Goal: Information Seeking & Learning: Find specific fact

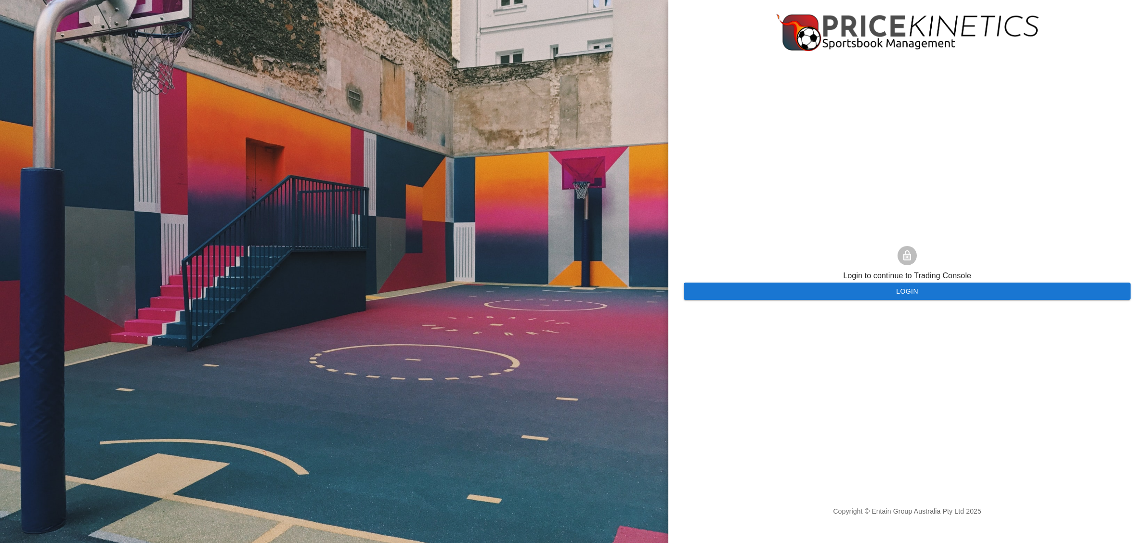
click at [295, 419] on div at bounding box center [334, 271] width 668 height 543
click at [895, 295] on button "Login" at bounding box center [907, 292] width 447 height 18
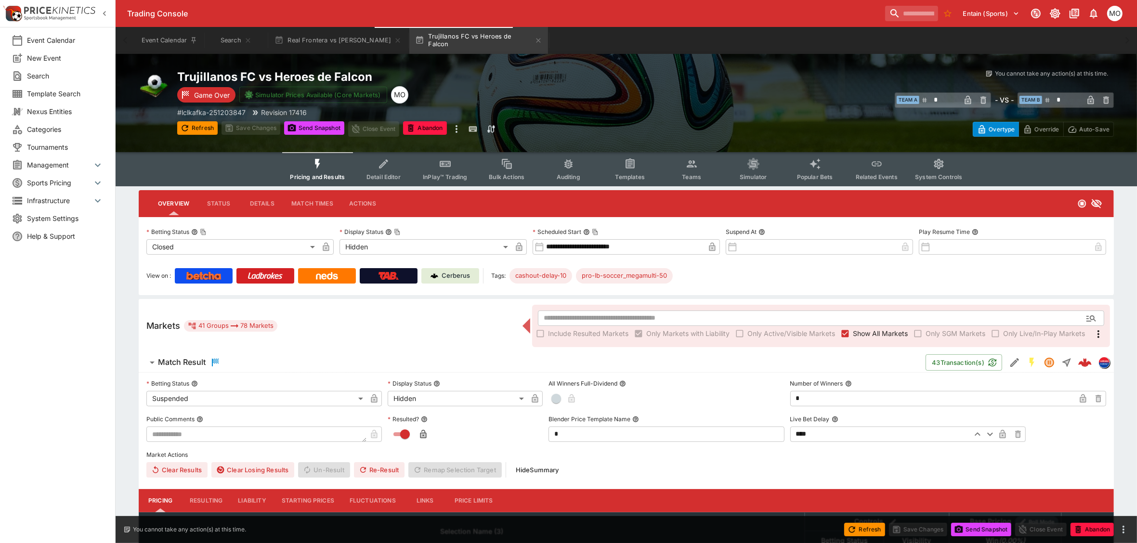
click at [891, 3] on div "Entain (Sports) 1 MO" at bounding box center [1003, 13] width 244 height 21
click at [886, 8] on input "search" at bounding box center [907, 13] width 61 height 15
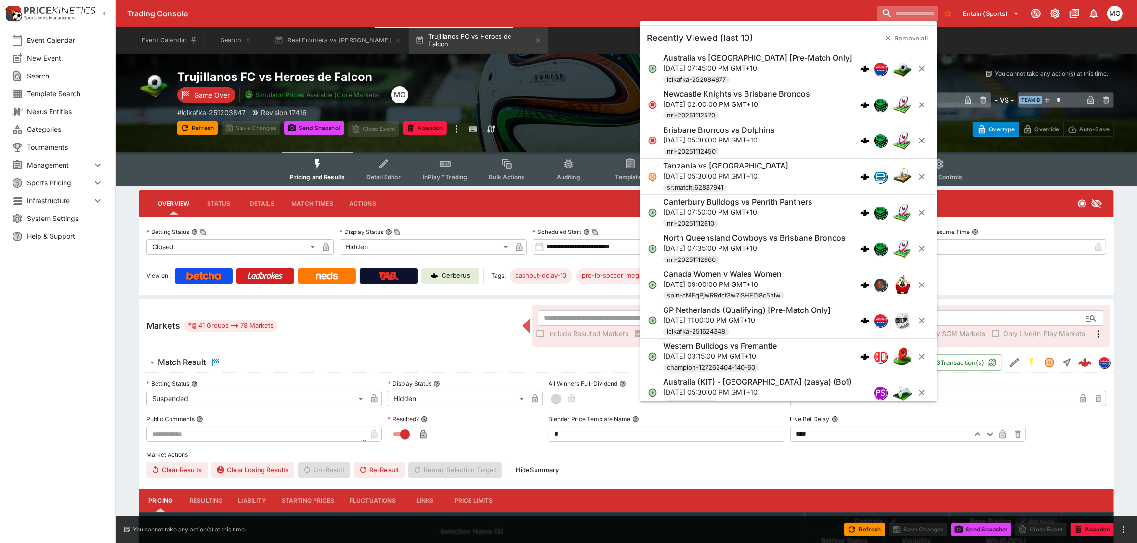
paste input "**********"
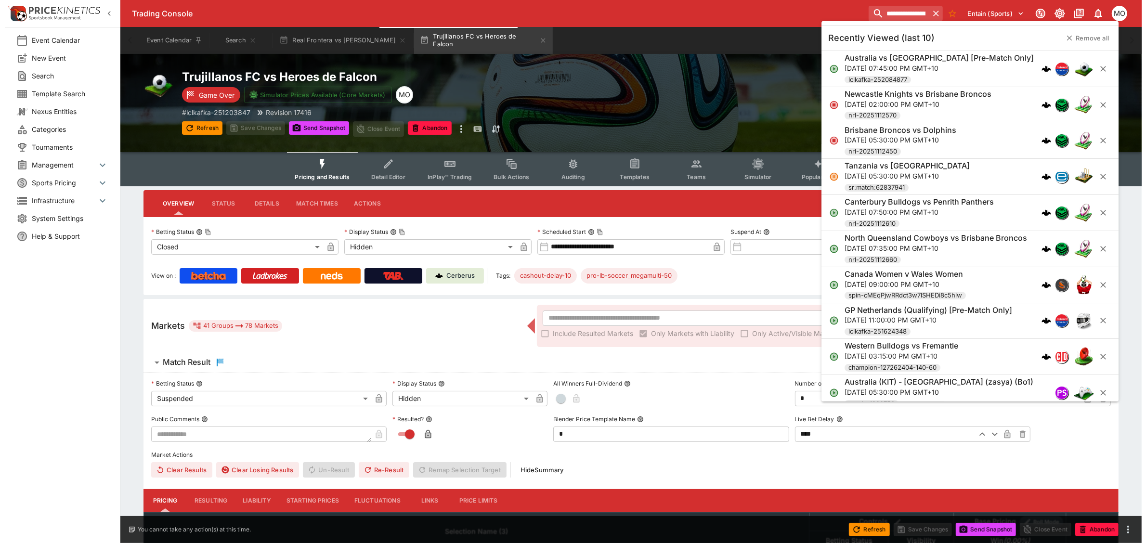
scroll to position [0, 52]
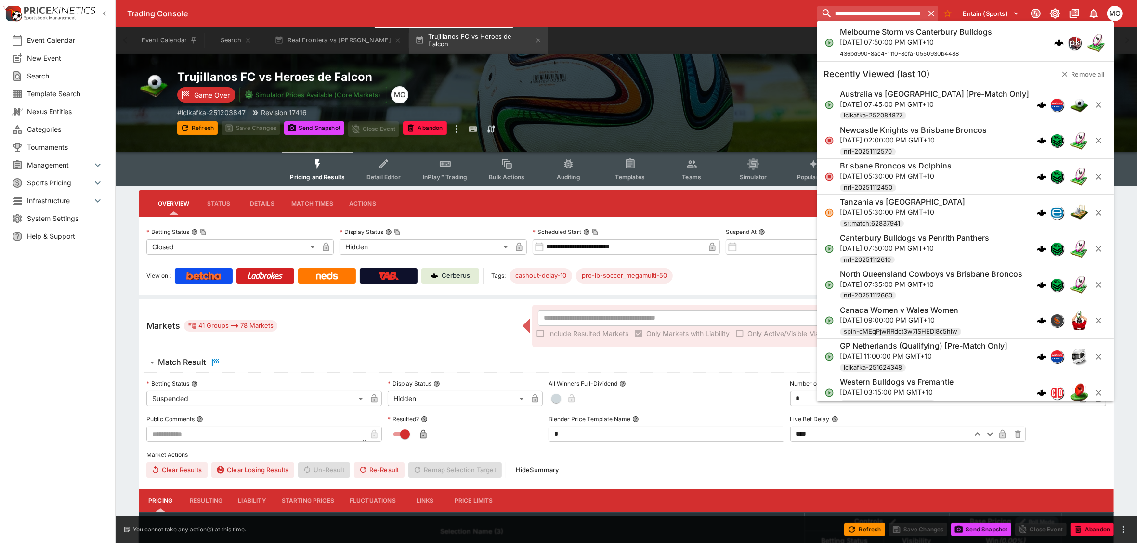
type input "**********"
click at [921, 35] on h6 "Melbourne Storm vs Canterbury Bulldogs" at bounding box center [916, 32] width 152 height 10
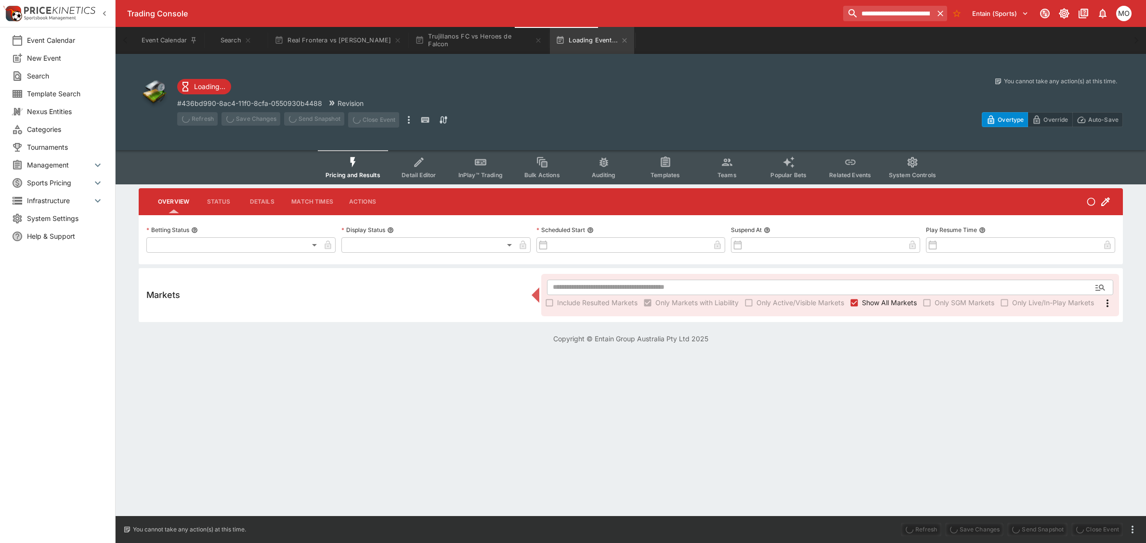
type input "**********"
type input "*******"
type input "**********"
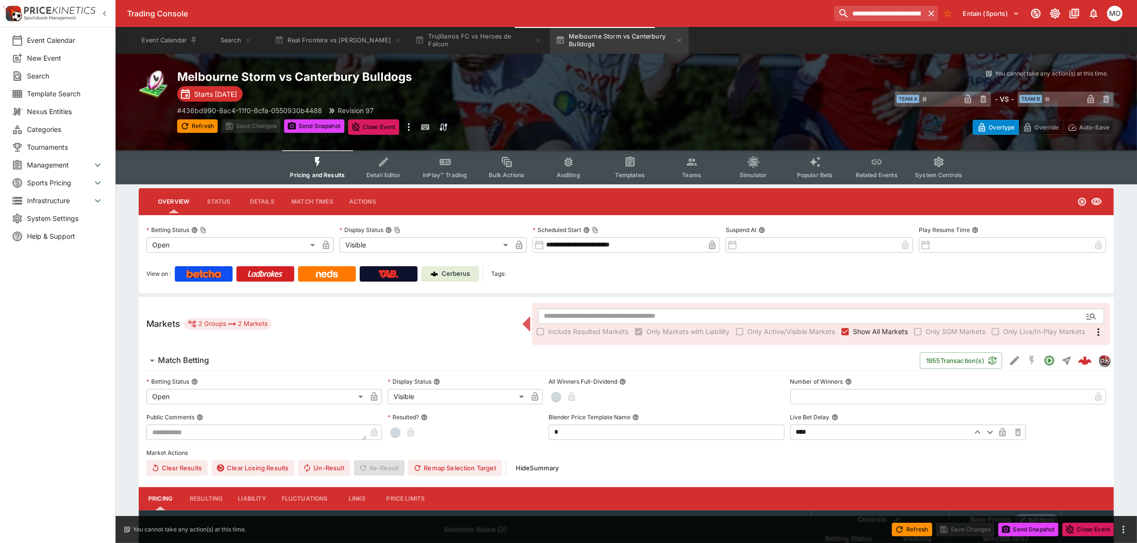
click at [628, 164] on icon "Event type filters" at bounding box center [629, 162] width 7 height 7
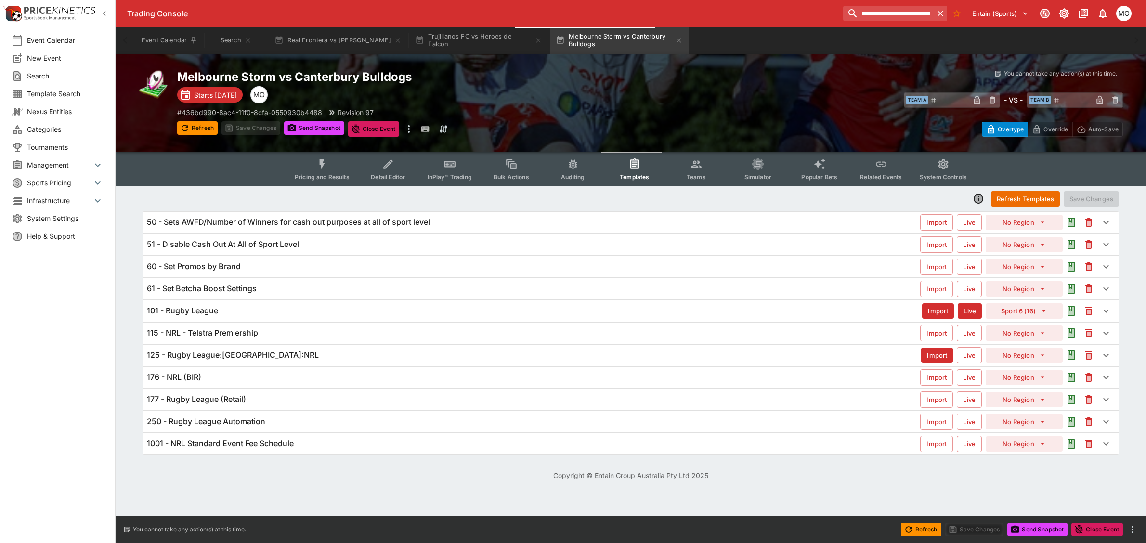
click at [313, 173] on span "Pricing and Results" at bounding box center [322, 176] width 55 height 7
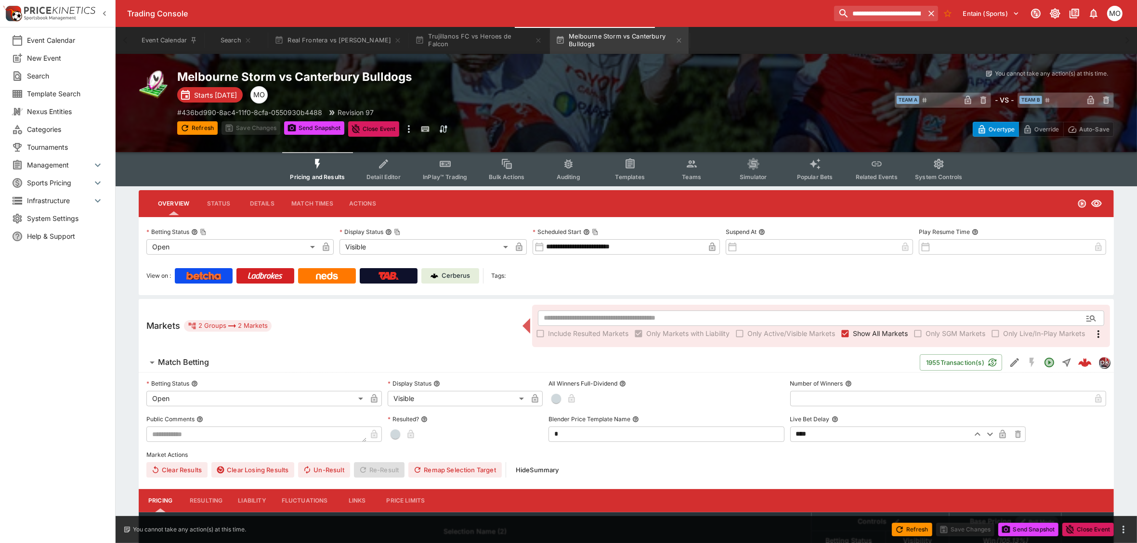
click at [463, 276] on p "Cerberus" at bounding box center [456, 276] width 28 height 10
click at [410, 125] on icon "more" at bounding box center [409, 129] width 2 height 8
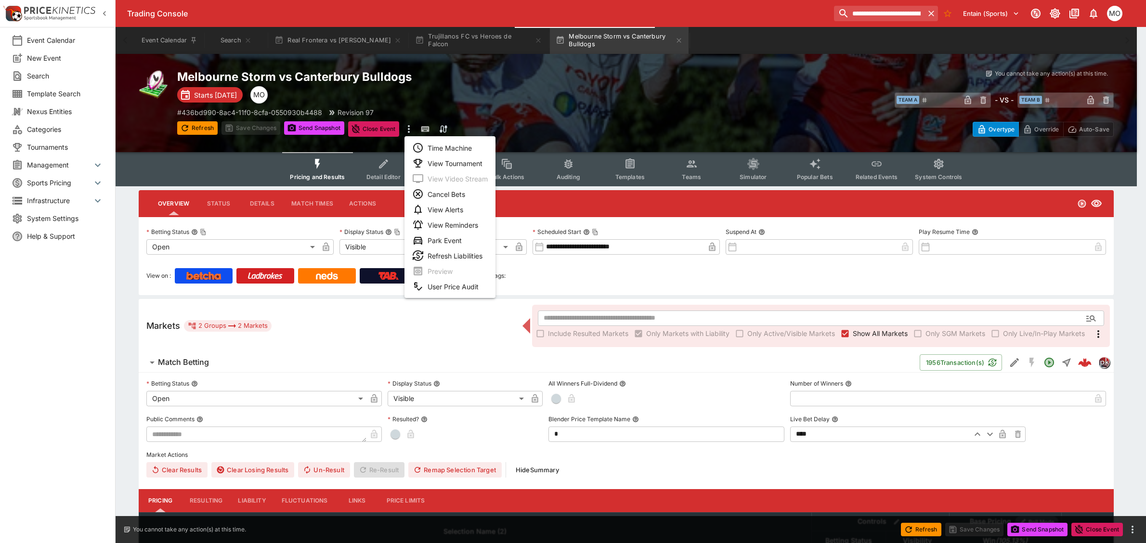
click at [442, 167] on li "View Tournament" at bounding box center [449, 162] width 91 height 15
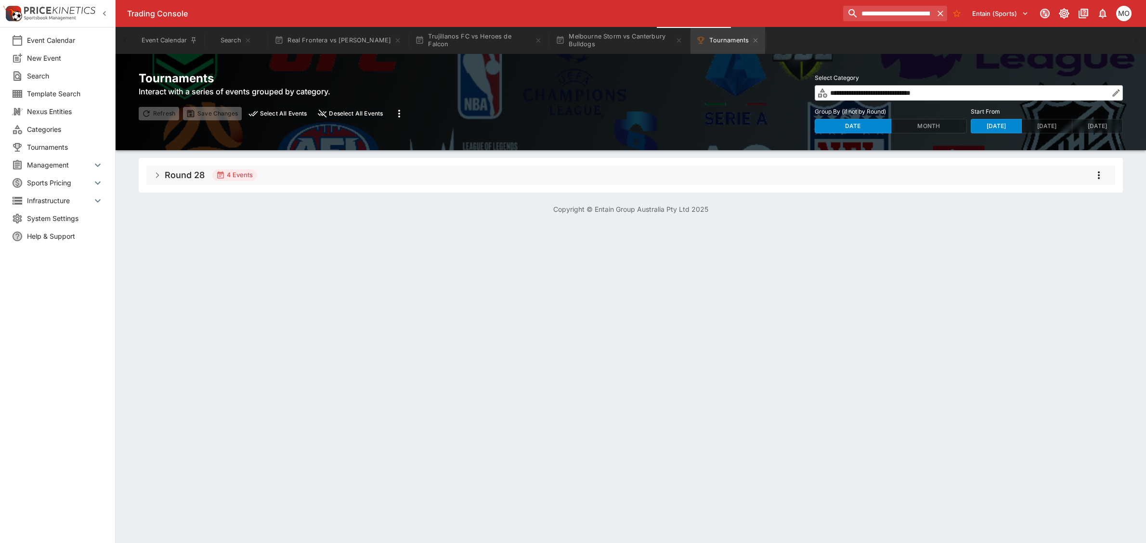
click at [263, 181] on span "Round 28 4 Events" at bounding box center [636, 175] width 943 height 17
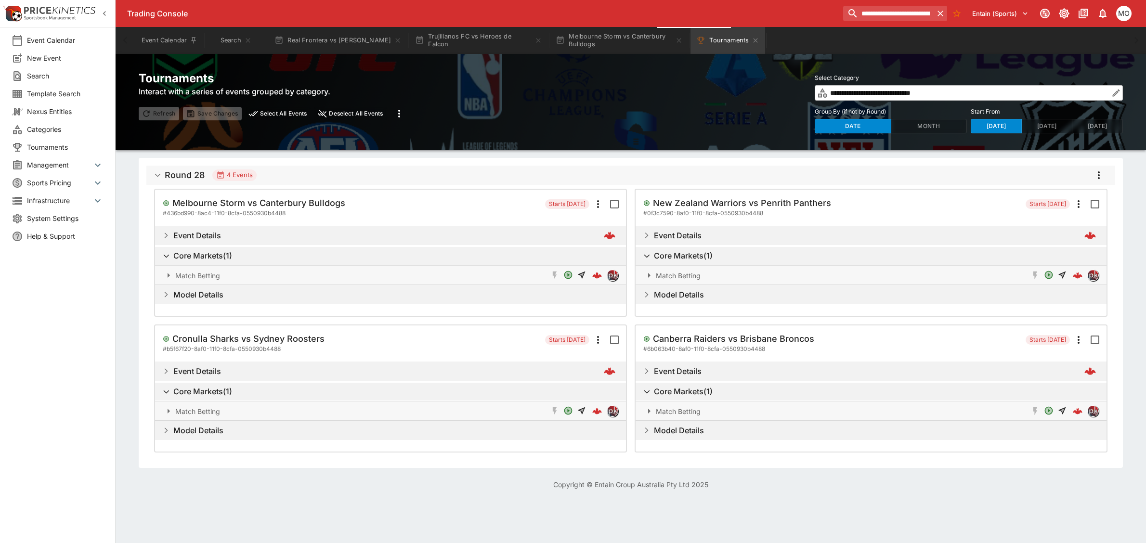
click at [742, 344] on span "# 6b063b40-8af0-11f0-8cfa-0550930b4488" at bounding box center [704, 349] width 122 height 10
click at [750, 335] on h5 "Canberra Raiders vs Brisbane Broncos" at bounding box center [733, 338] width 161 height 11
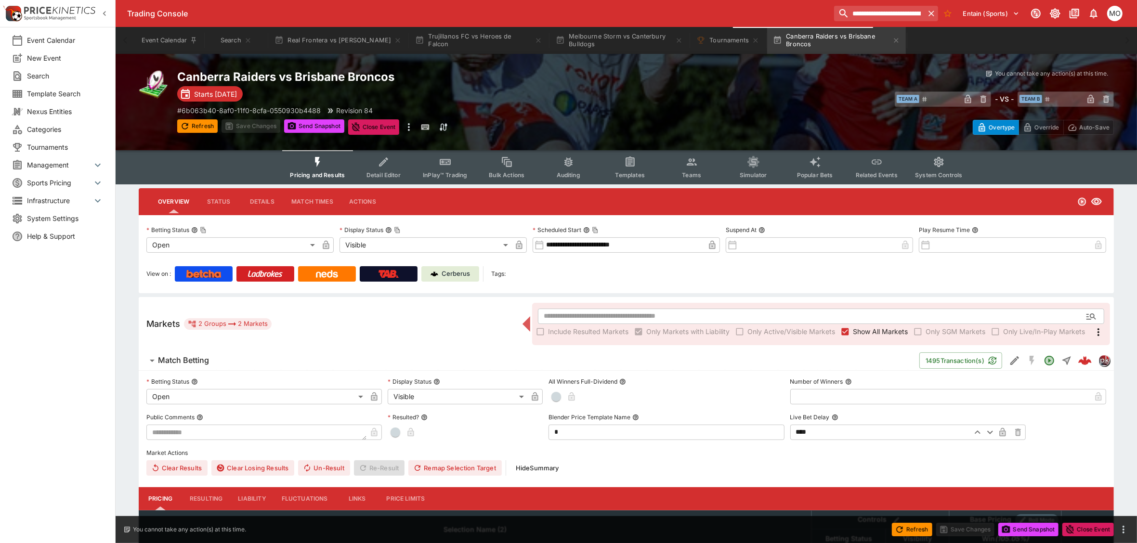
click at [624, 163] on icon "Event type filters" at bounding box center [630, 162] width 13 height 13
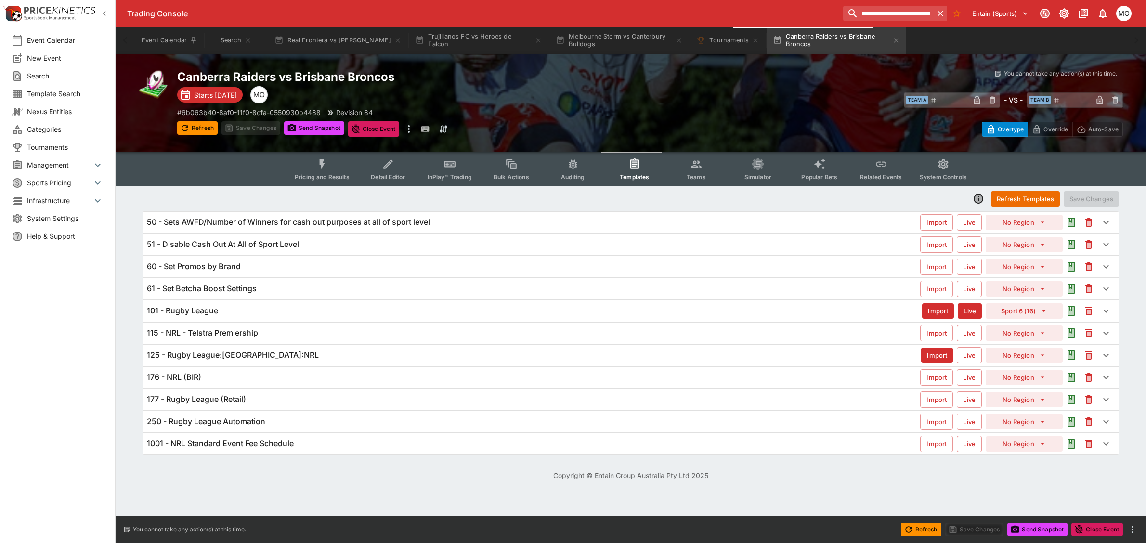
click at [977, 195] on icon "button" at bounding box center [978, 199] width 8 height 8
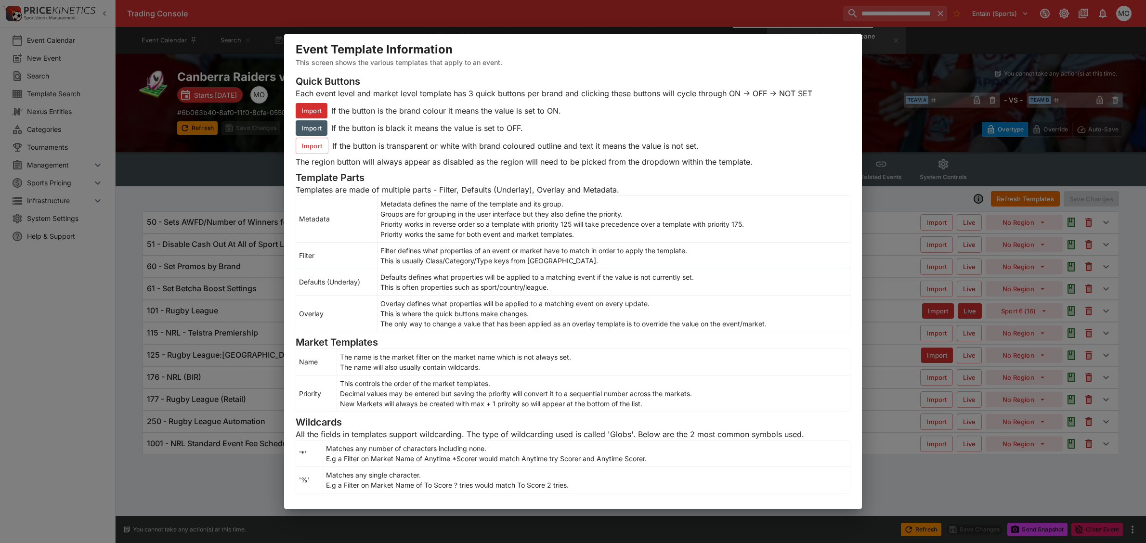
click at [875, 117] on div "Event Template Information This screen shows the various templates that apply t…" at bounding box center [573, 271] width 1146 height 543
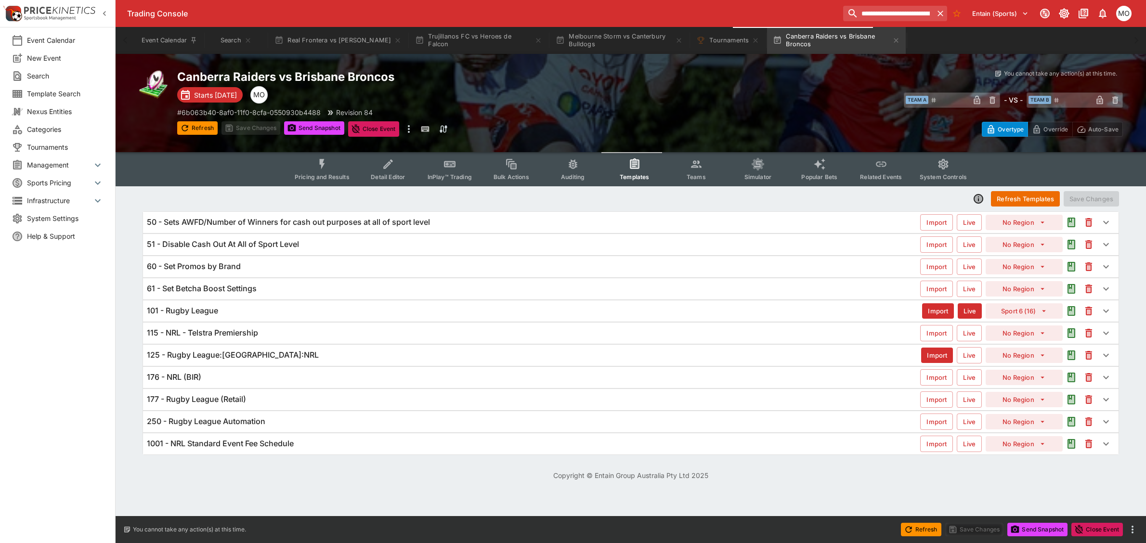
click at [228, 358] on h6 "125 - Rugby League:[GEOGRAPHIC_DATA]:NRL" at bounding box center [233, 355] width 172 height 10
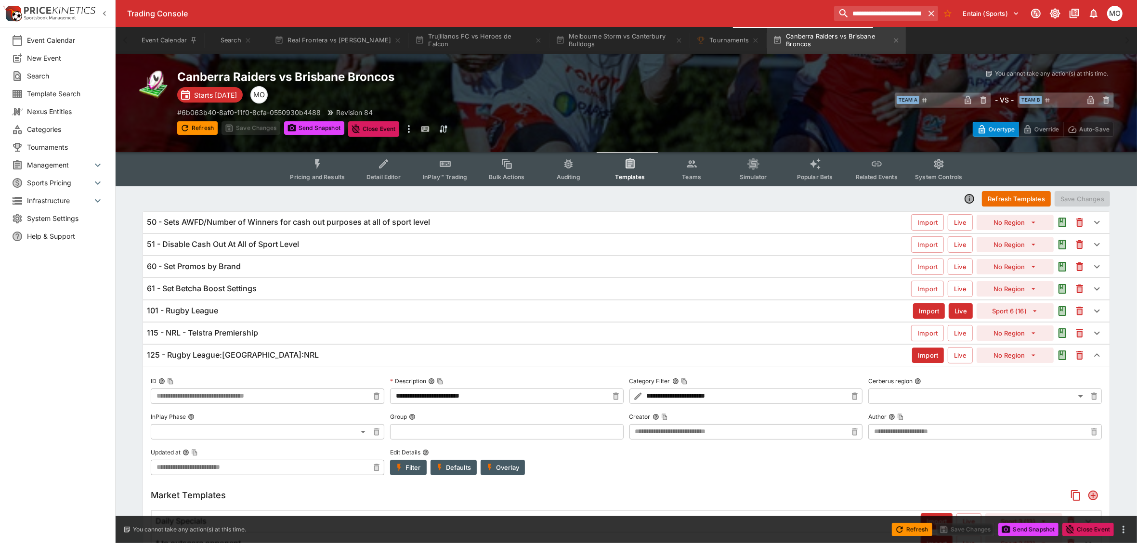
type input "**********"
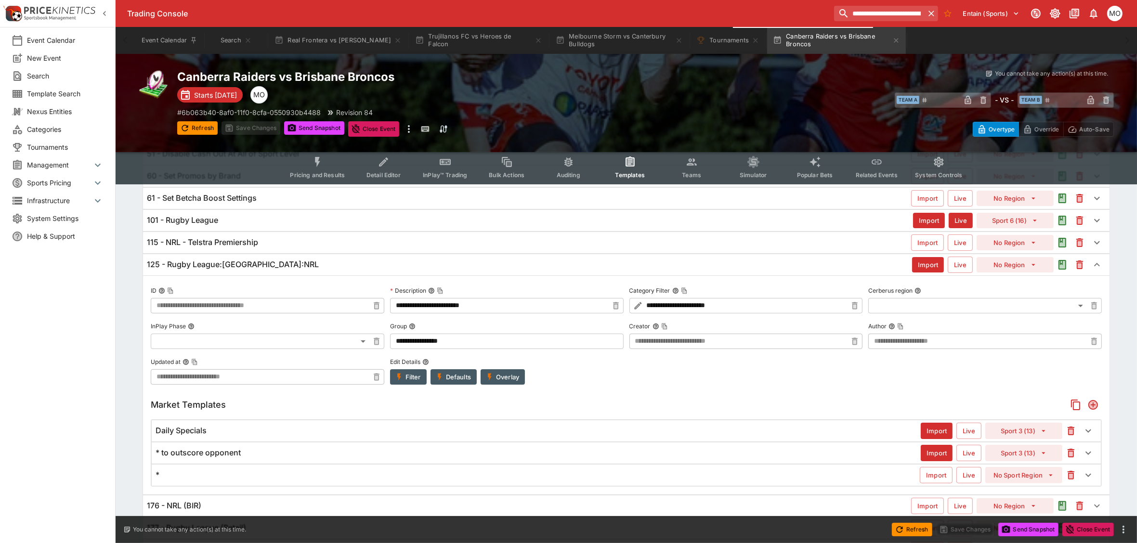
scroll to position [120, 0]
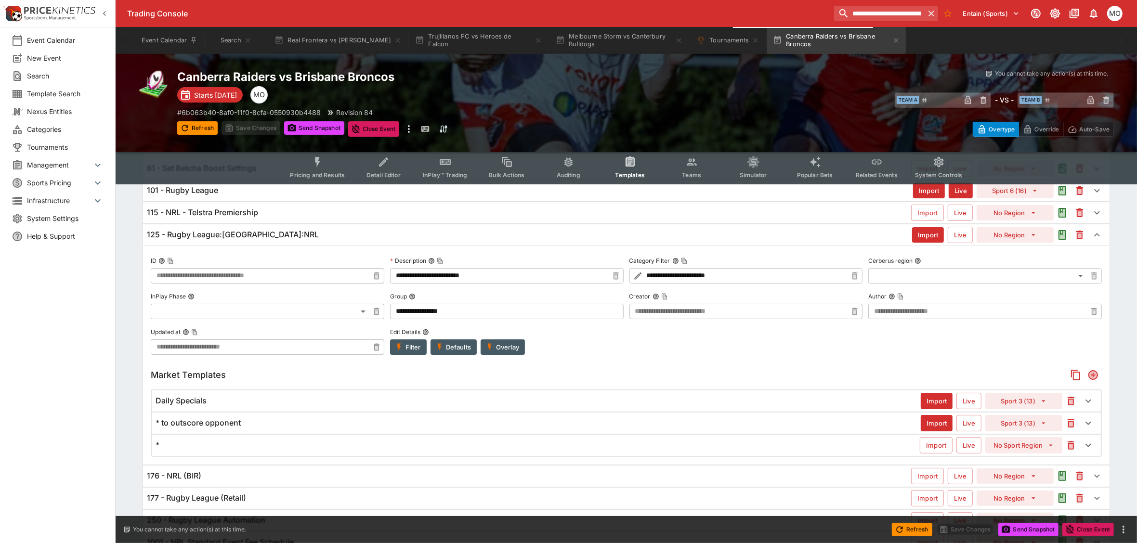
click at [249, 233] on h6 "125 - Rugby League:[GEOGRAPHIC_DATA]:NRL" at bounding box center [233, 235] width 172 height 10
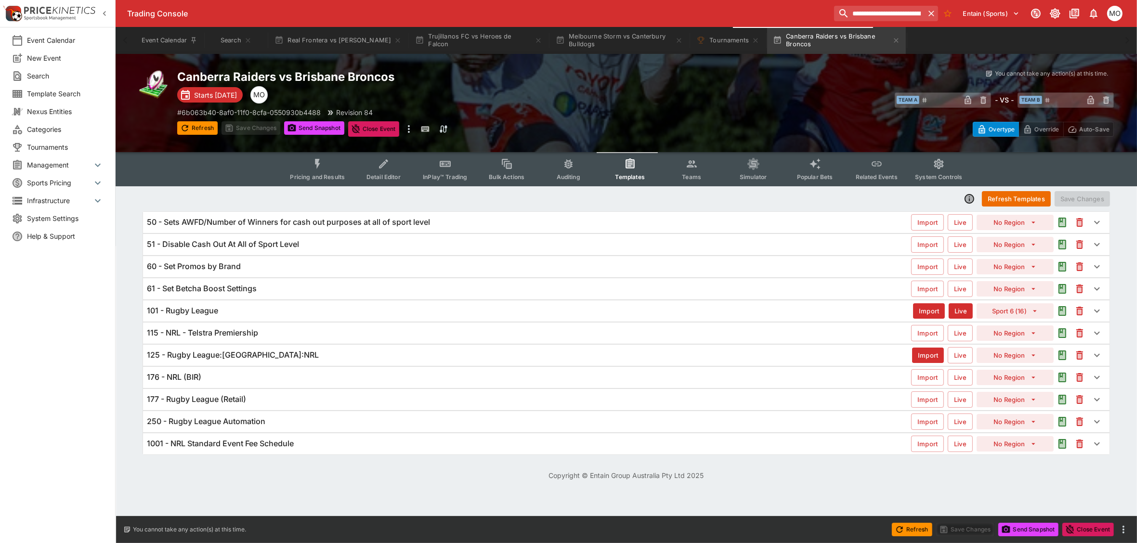
scroll to position [0, 0]
click at [230, 333] on h6 "115 - NRL - Telstra Premiership" at bounding box center [202, 333] width 111 height 10
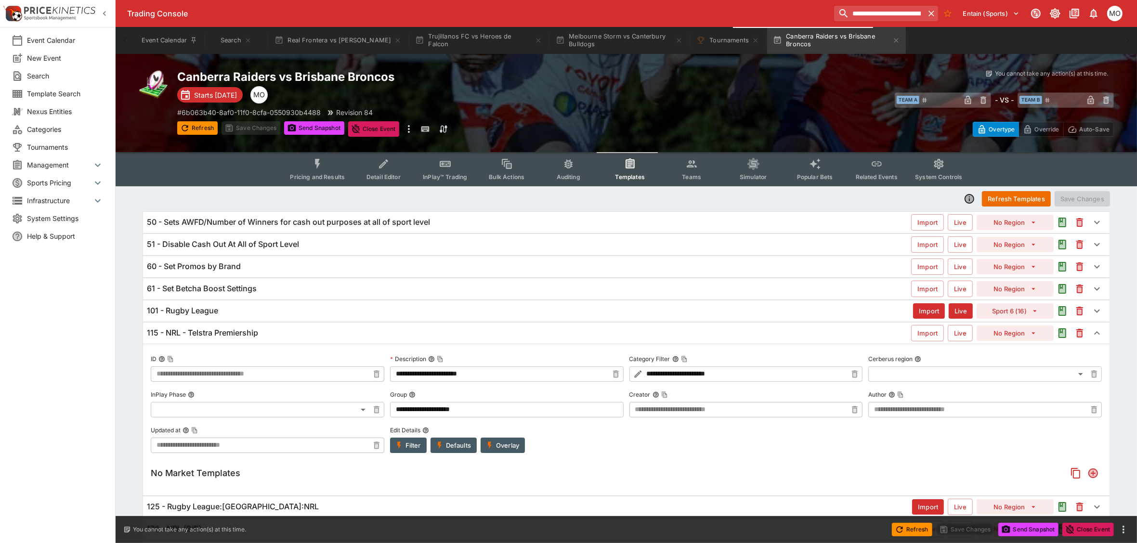
click at [233, 334] on h6 "115 - NRL - Telstra Premiership" at bounding box center [202, 333] width 111 height 10
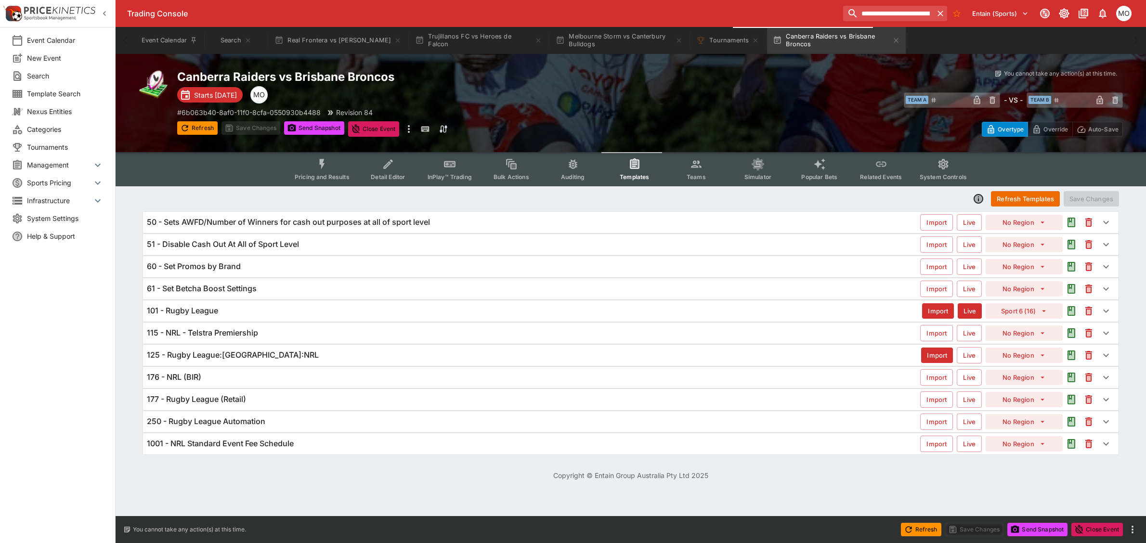
click at [207, 305] on div "101 - Rugby League Import Live Sport 6 (16)" at bounding box center [630, 310] width 975 height 21
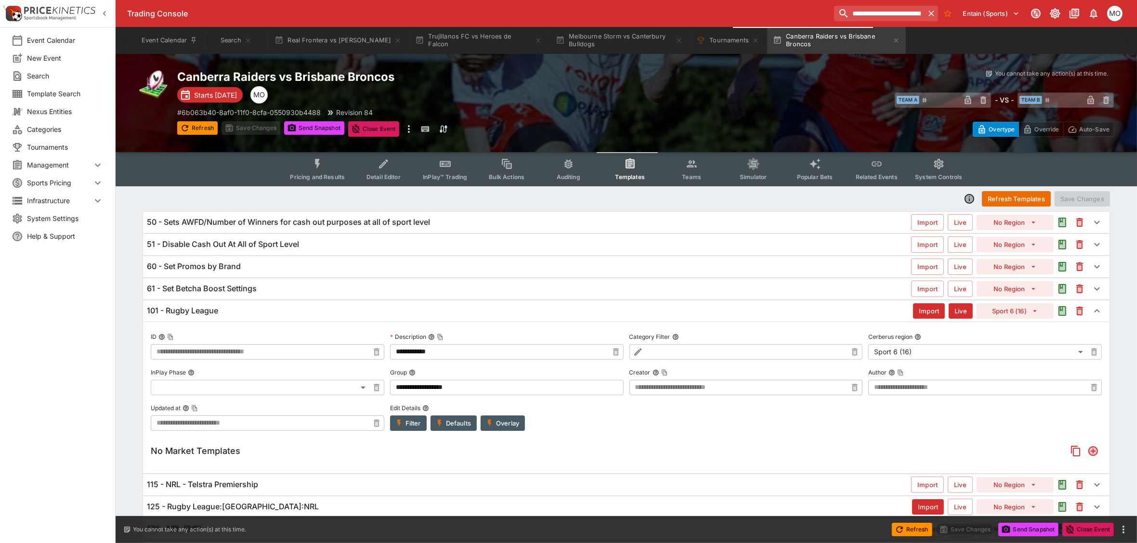
click at [511, 422] on button "Overlay" at bounding box center [502, 422] width 44 height 15
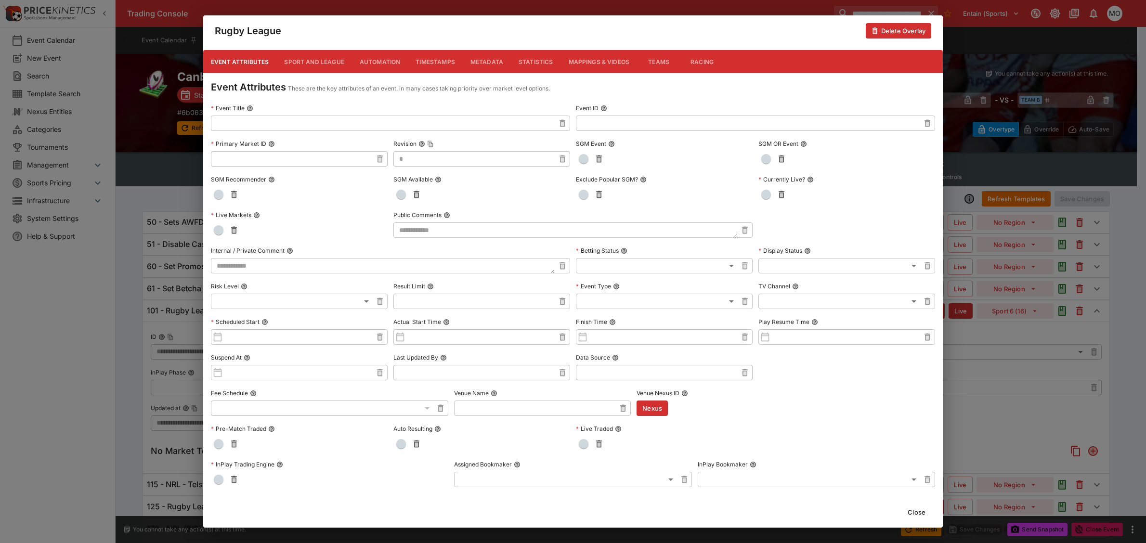
click at [491, 58] on button "Metadata" at bounding box center [487, 61] width 48 height 23
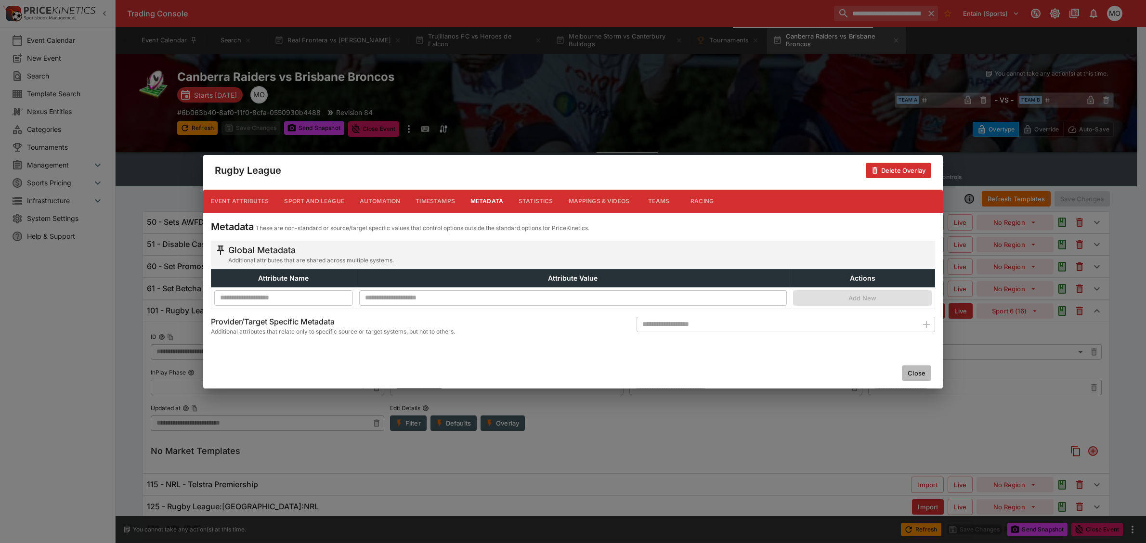
click at [915, 369] on button "Close" at bounding box center [916, 372] width 29 height 15
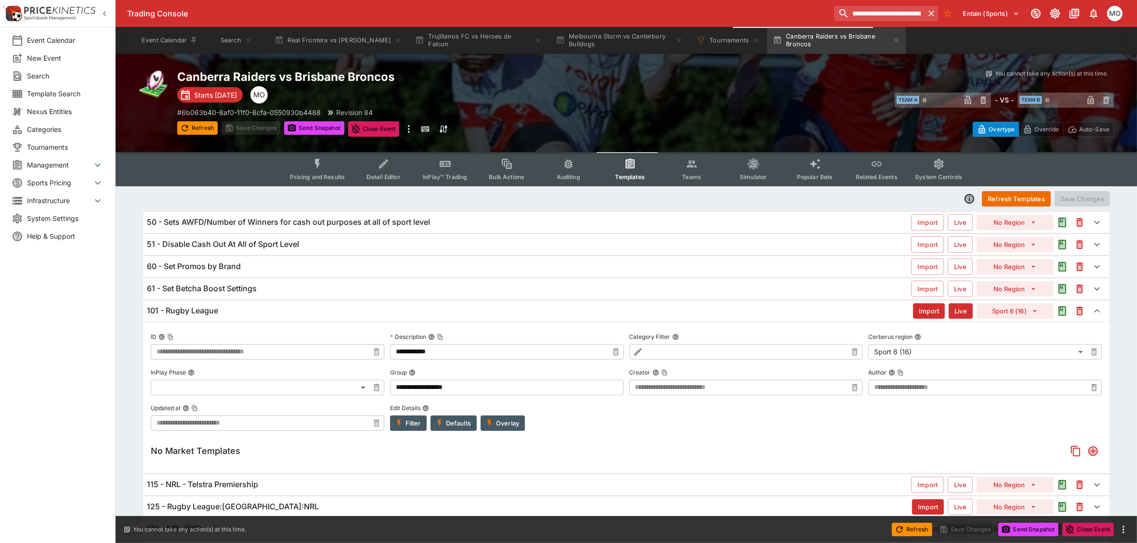
scroll to position [102, 0]
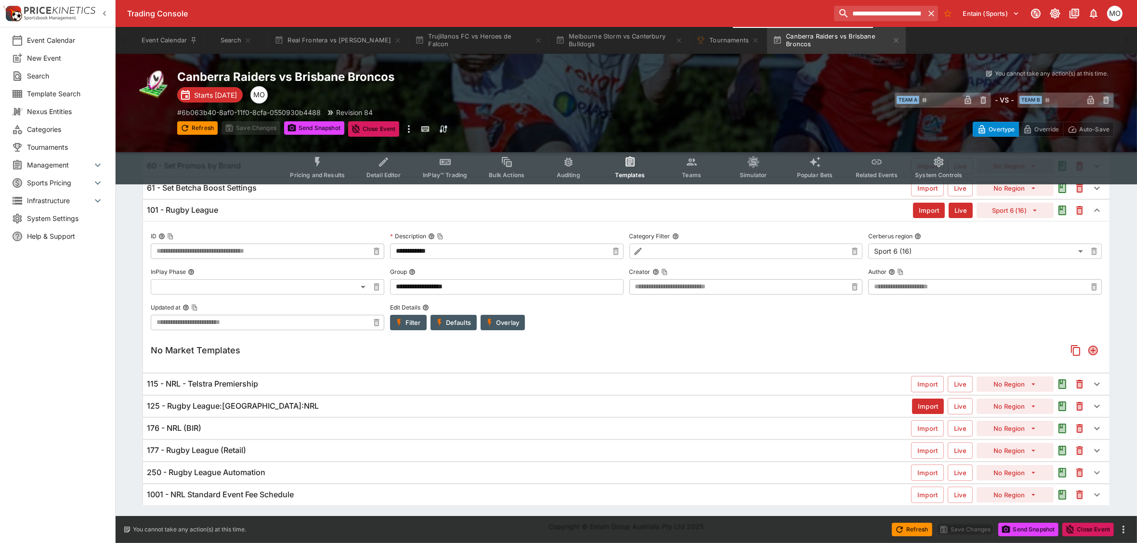
click at [342, 380] on div "115 - NRL - Telstra Premiership" at bounding box center [529, 384] width 764 height 10
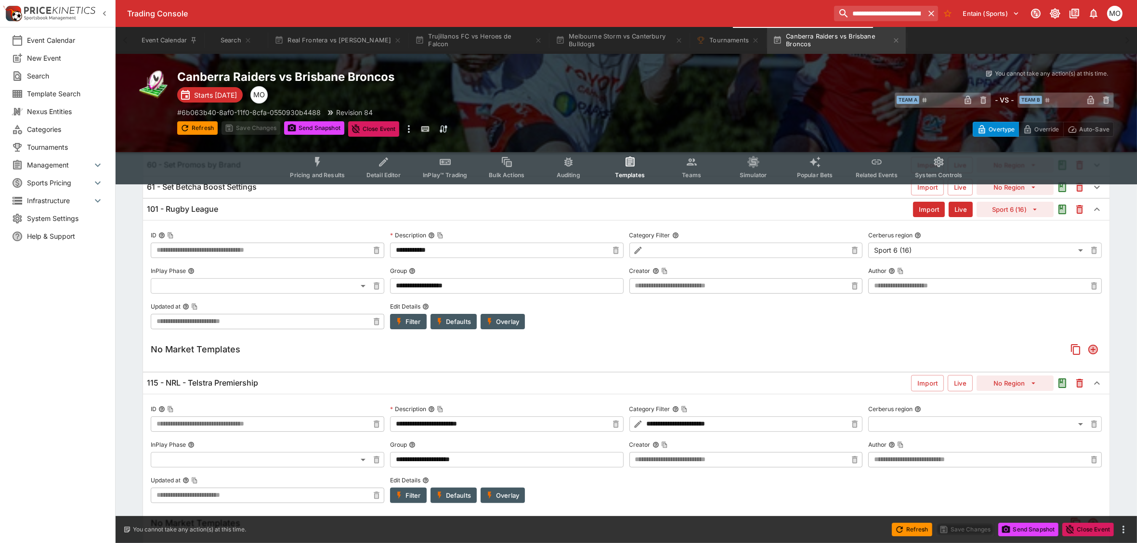
scroll to position [222, 0]
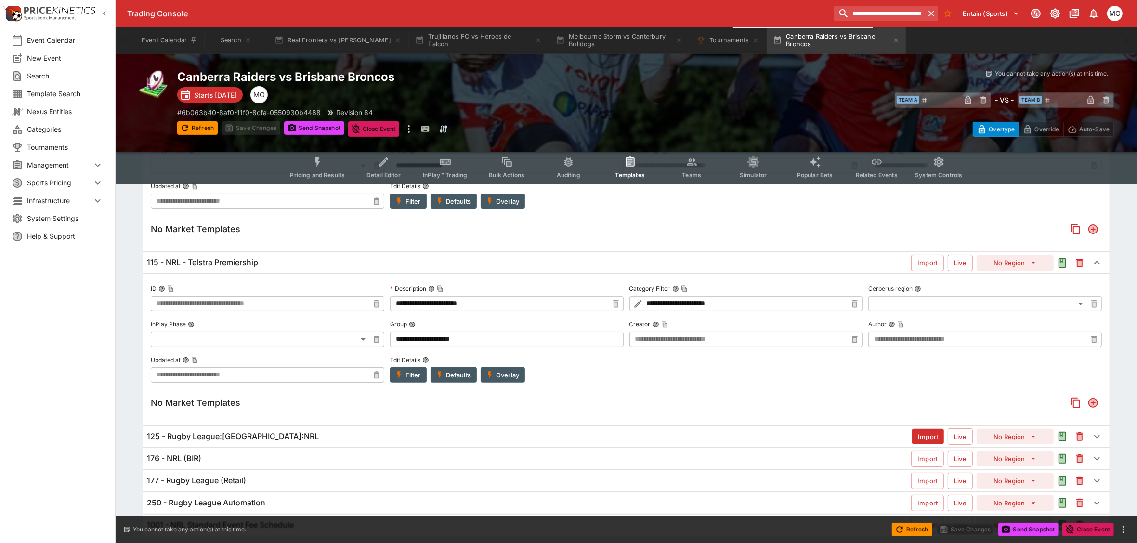
click at [329, 442] on div "125 - Rugby League:[GEOGRAPHIC_DATA]:NRL Import Live No Region" at bounding box center [626, 436] width 966 height 21
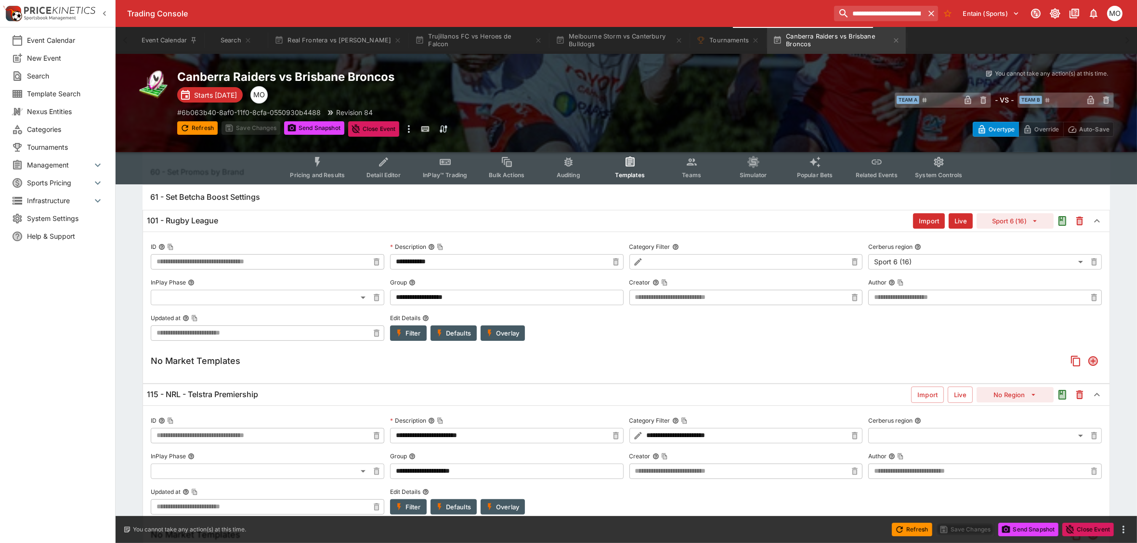
scroll to position [0, 0]
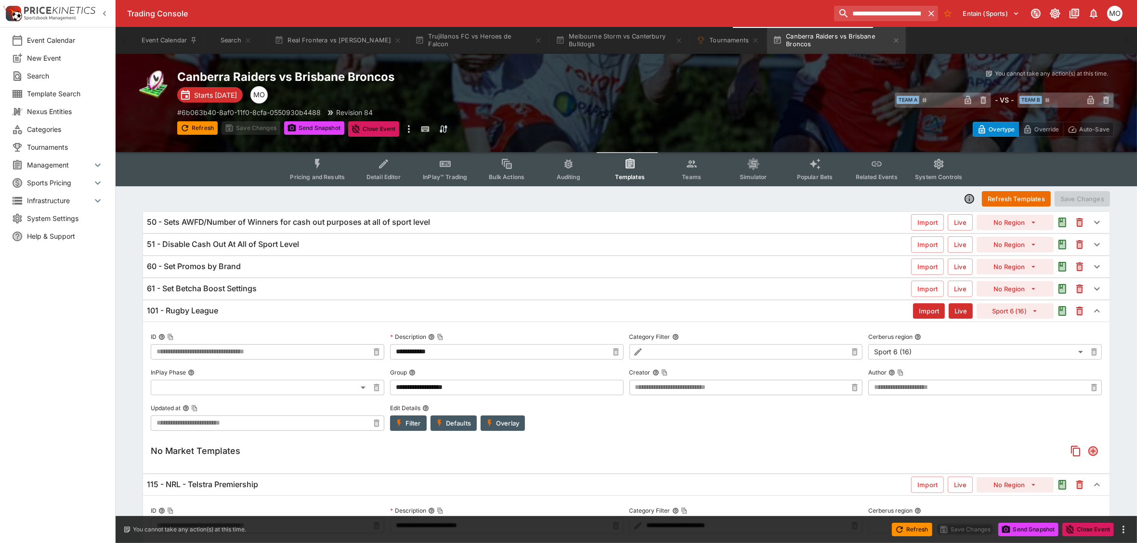
click at [336, 170] on button "Pricing and Results" at bounding box center [317, 169] width 70 height 34
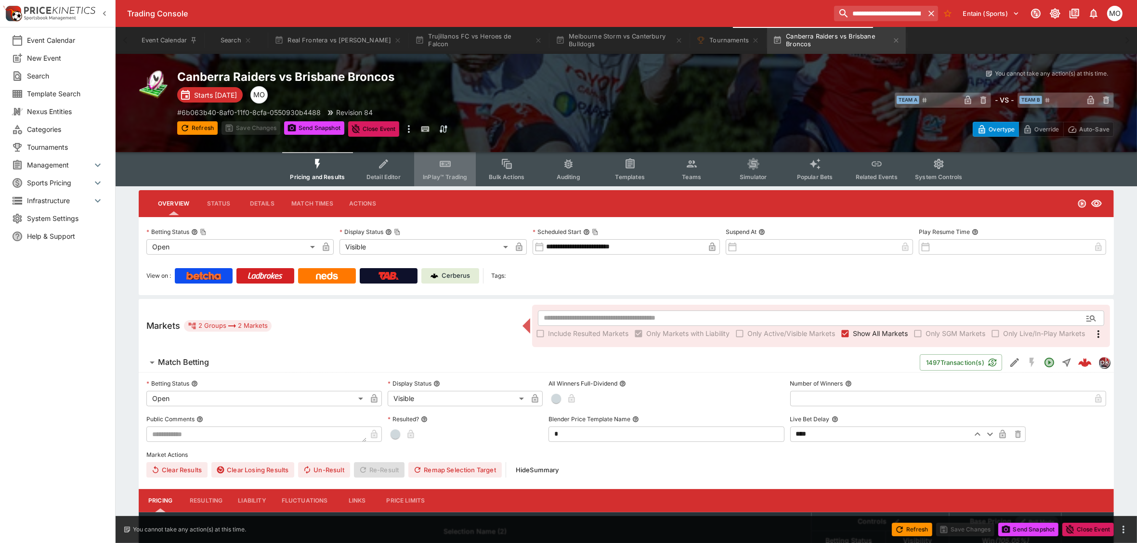
click at [443, 168] on icon "Event type filters" at bounding box center [445, 164] width 13 height 13
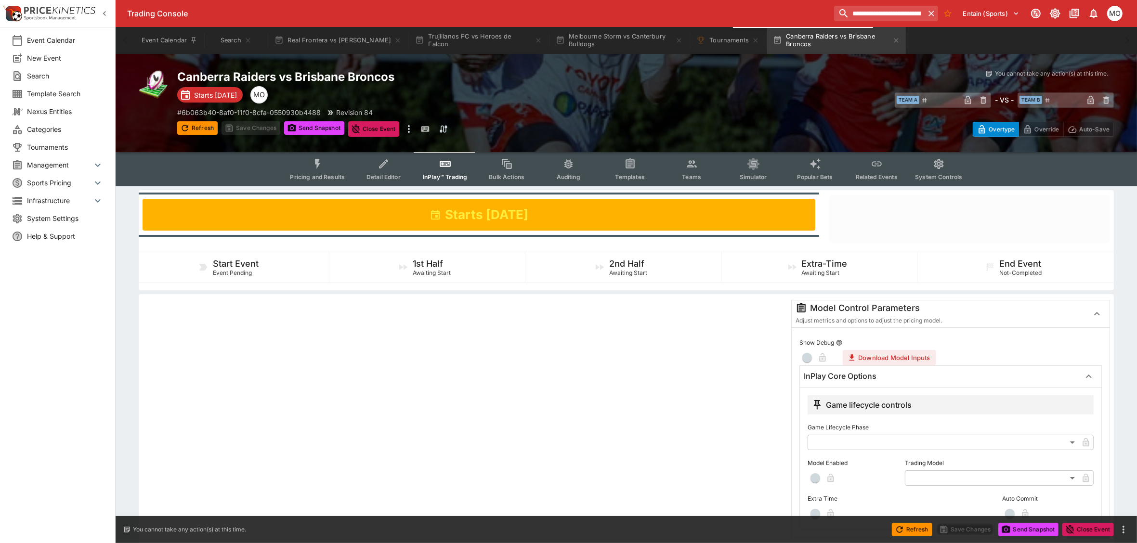
click at [642, 163] on button "Templates" at bounding box center [630, 169] width 62 height 34
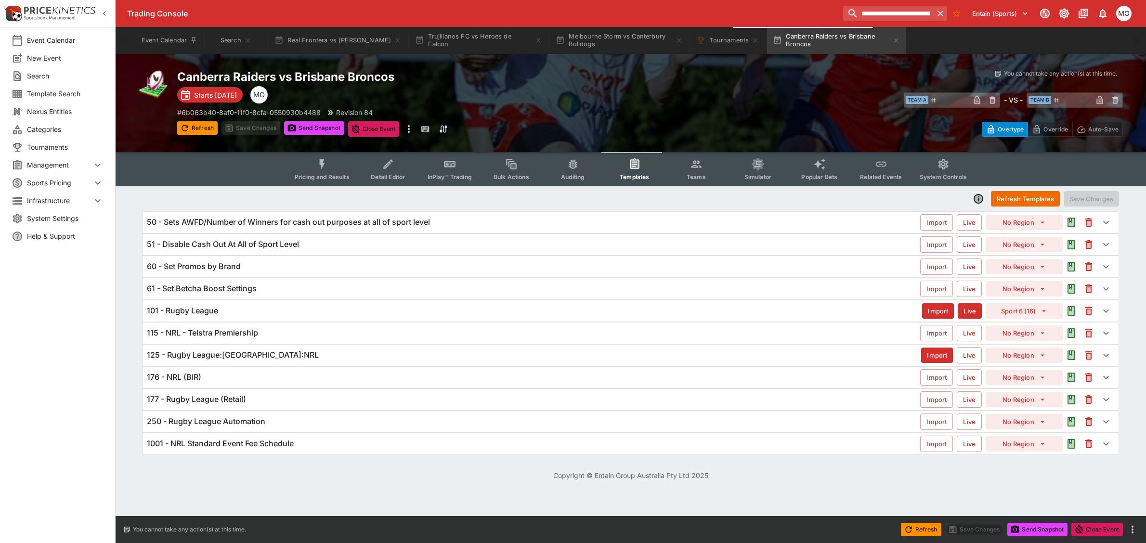
click at [246, 307] on div "101 - Rugby League" at bounding box center [534, 311] width 775 height 10
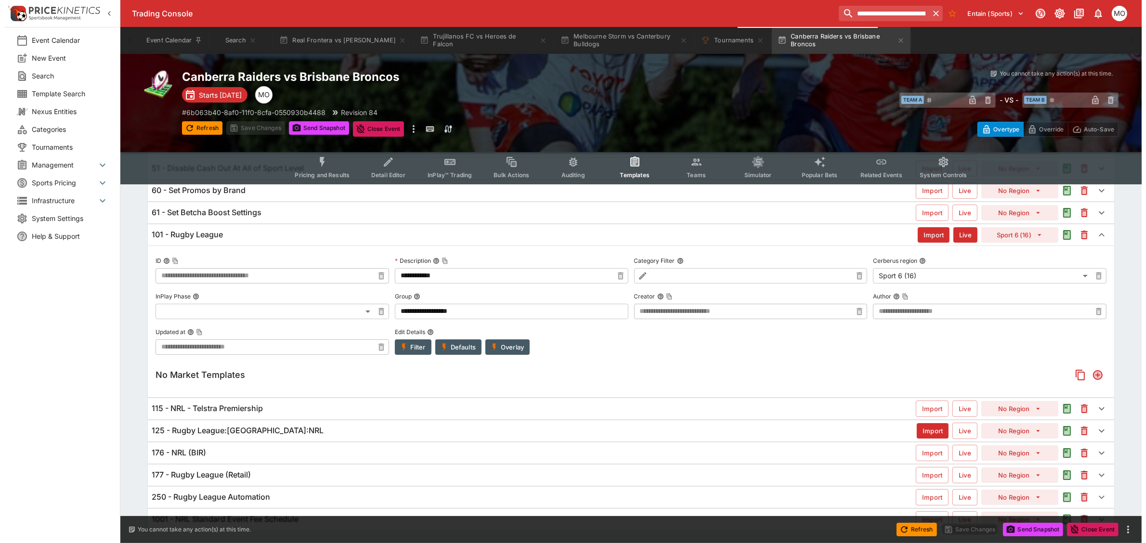
scroll to position [102, 0]
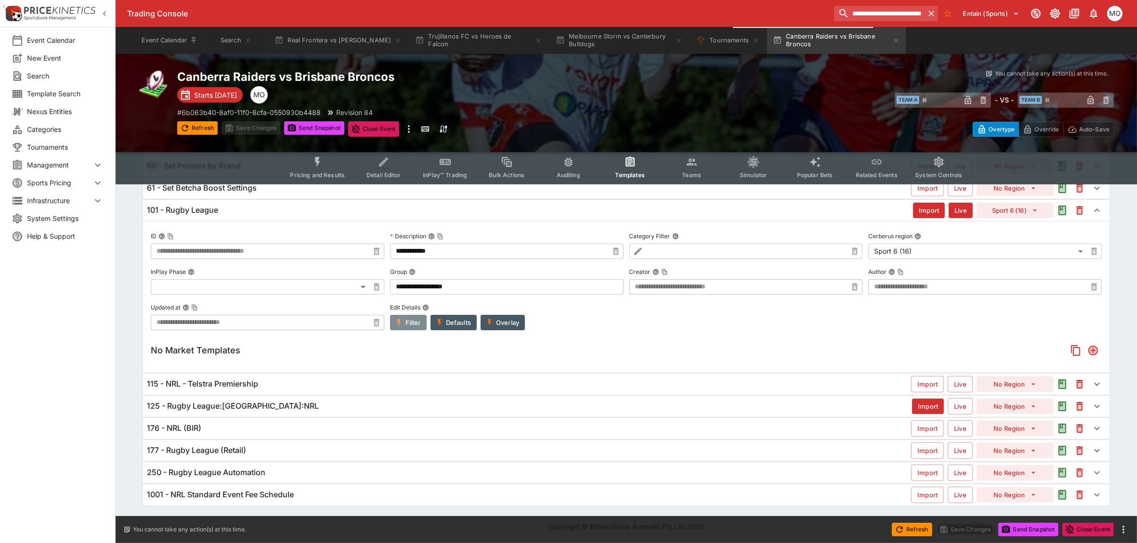
click at [405, 323] on button "Filter" at bounding box center [408, 322] width 37 height 15
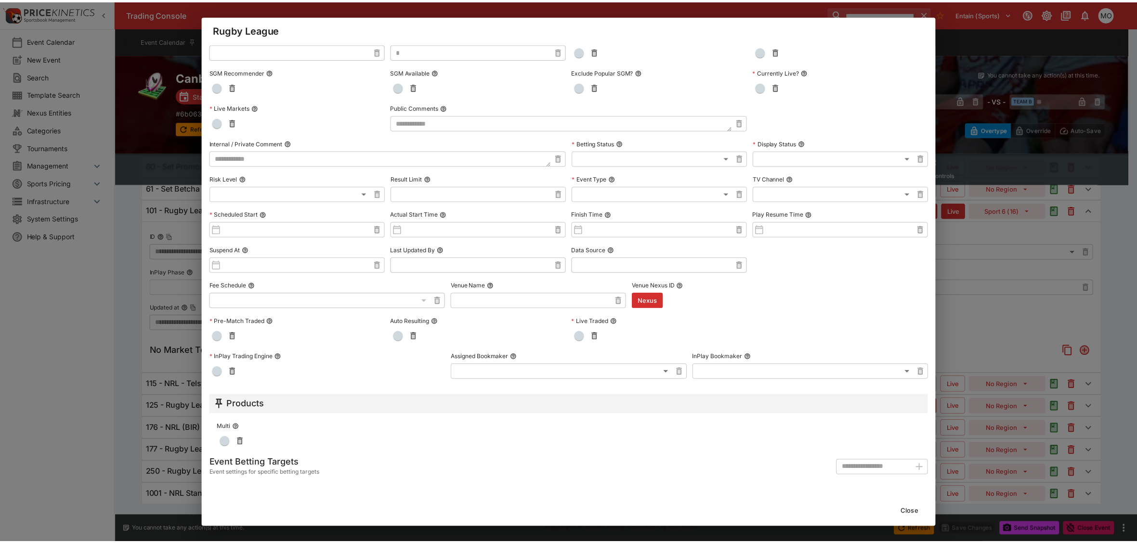
scroll to position [0, 0]
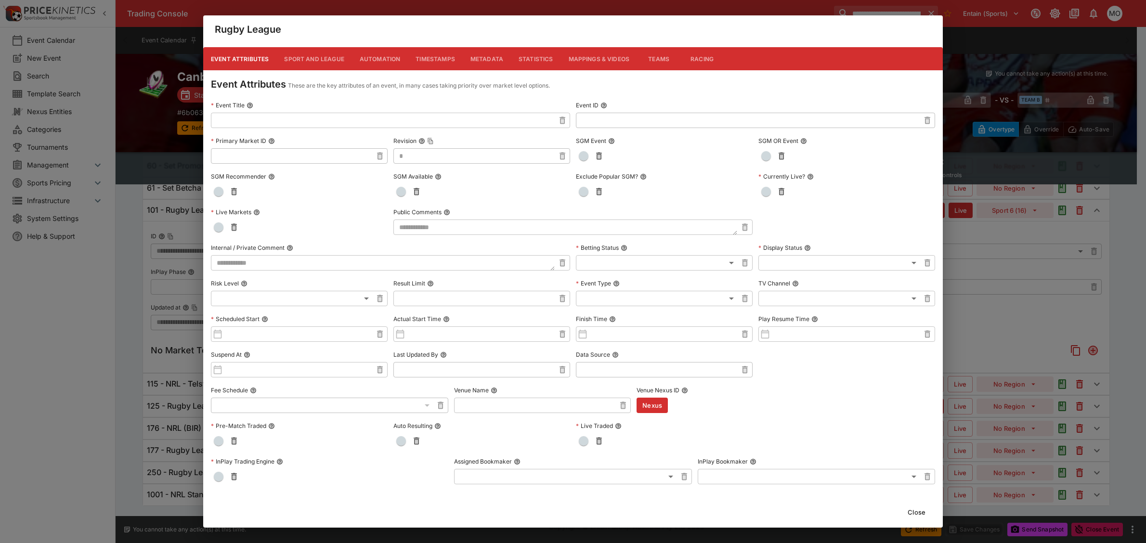
click at [491, 63] on button "Metadata" at bounding box center [487, 58] width 48 height 23
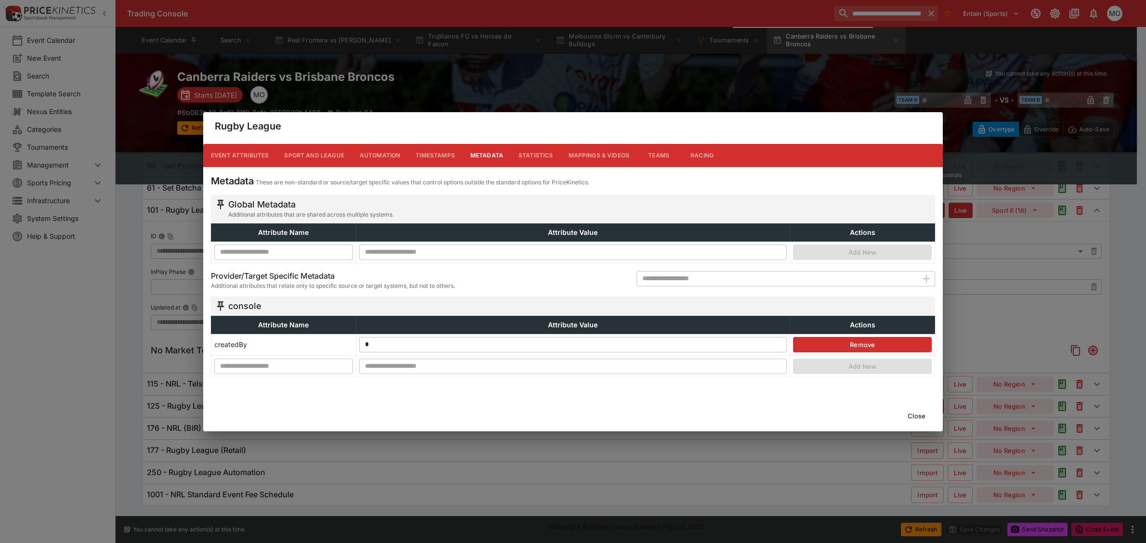
click at [919, 413] on button "Close" at bounding box center [916, 415] width 29 height 15
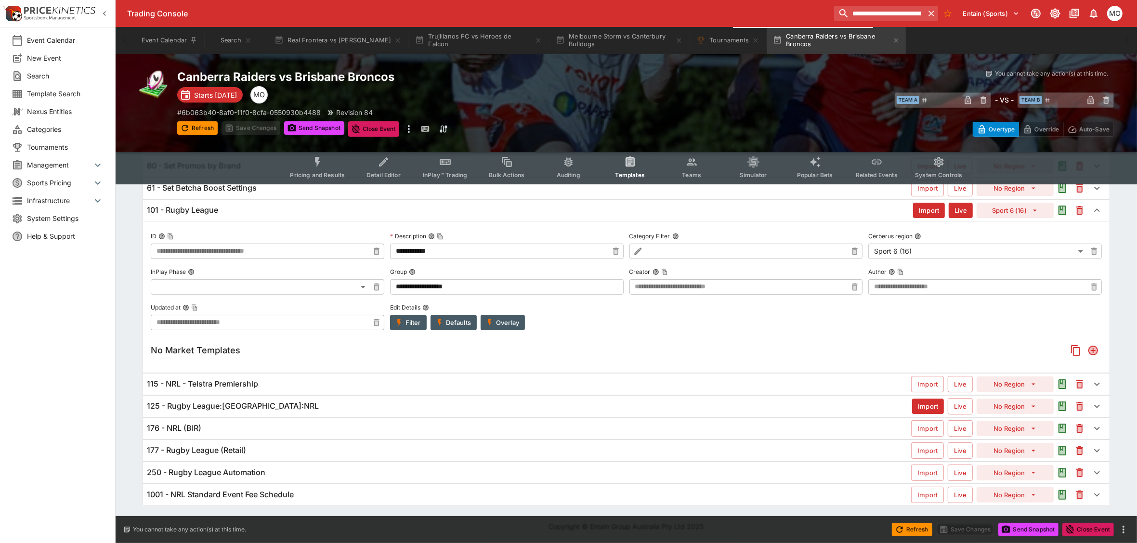
click at [214, 384] on h6 "115 - NRL - Telstra Premiership" at bounding box center [202, 384] width 111 height 10
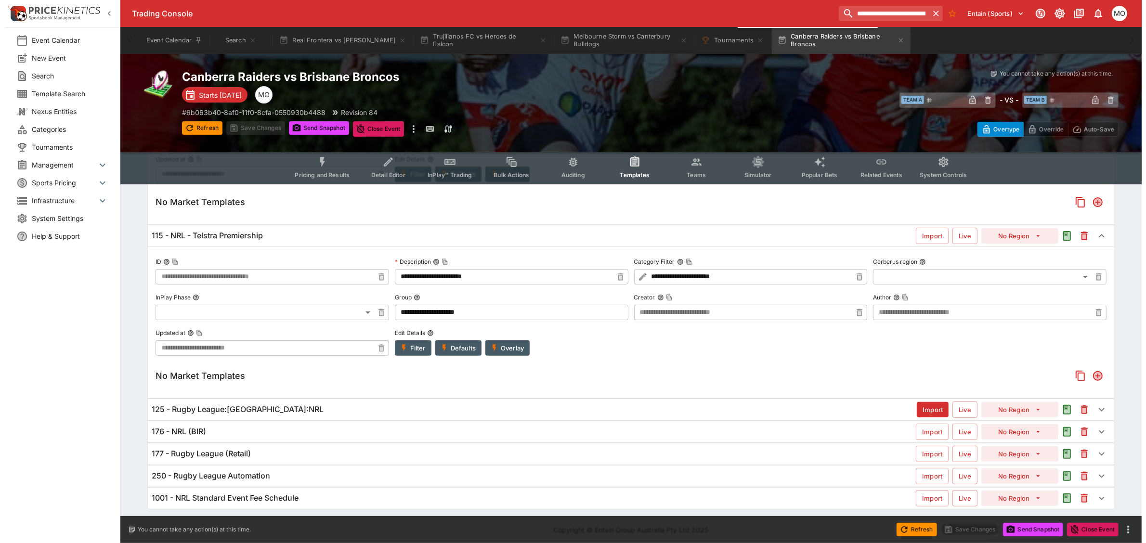
scroll to position [253, 0]
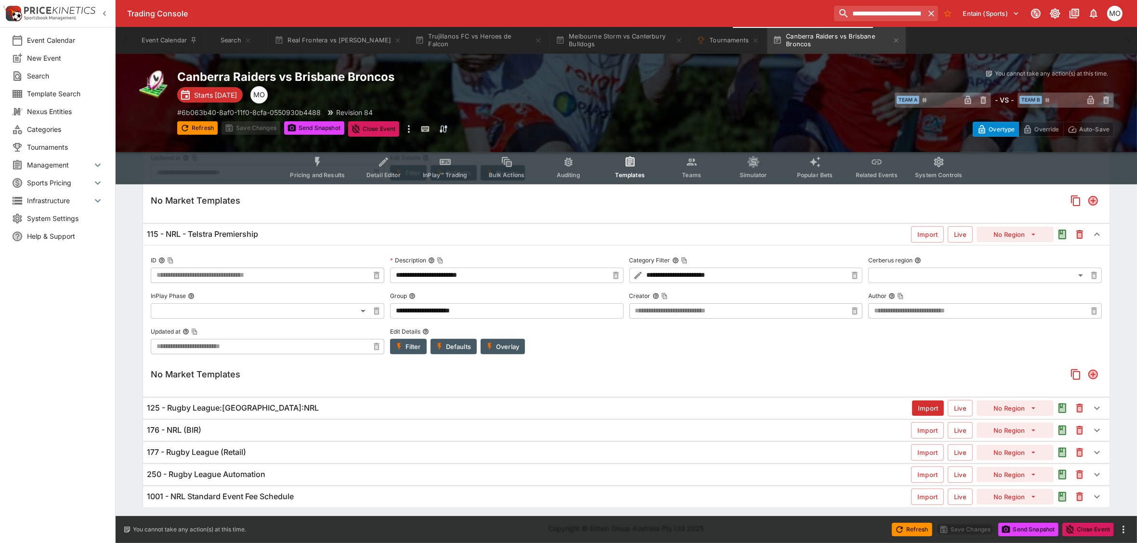
click at [397, 349] on icon "button" at bounding box center [399, 346] width 9 height 9
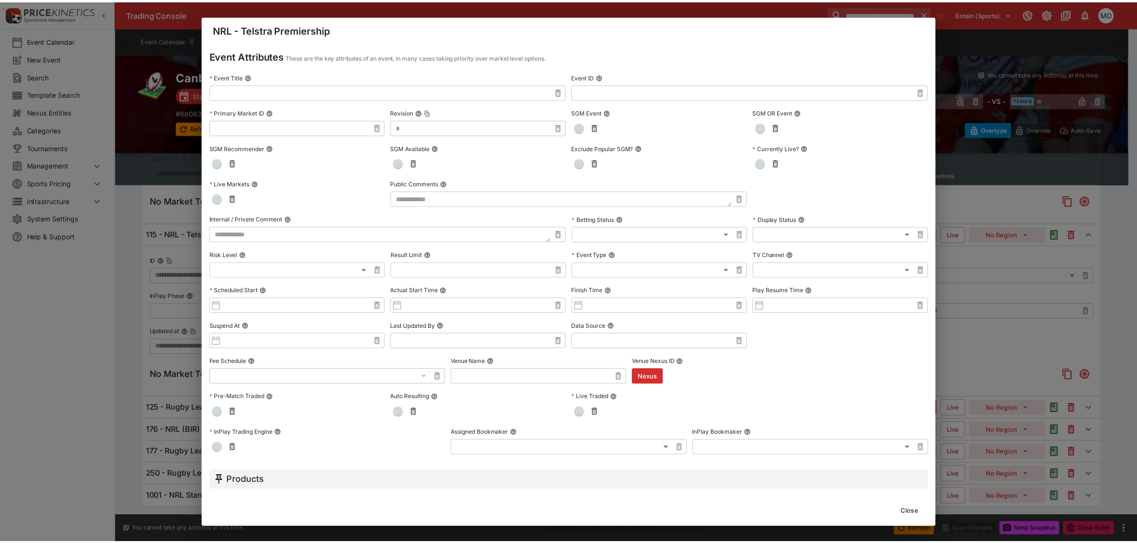
scroll to position [0, 0]
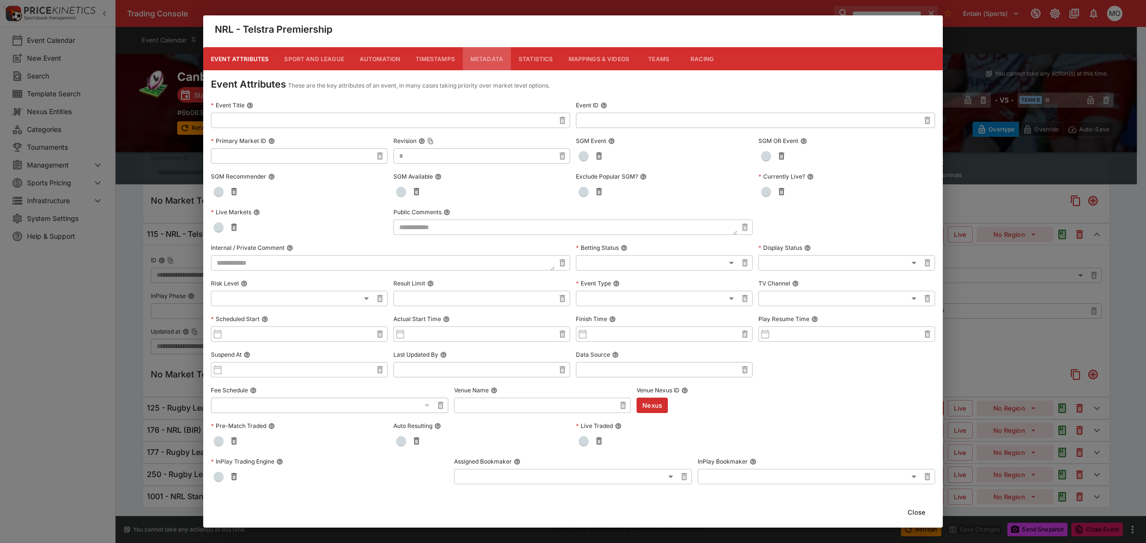
click at [496, 57] on button "Metadata" at bounding box center [487, 58] width 48 height 23
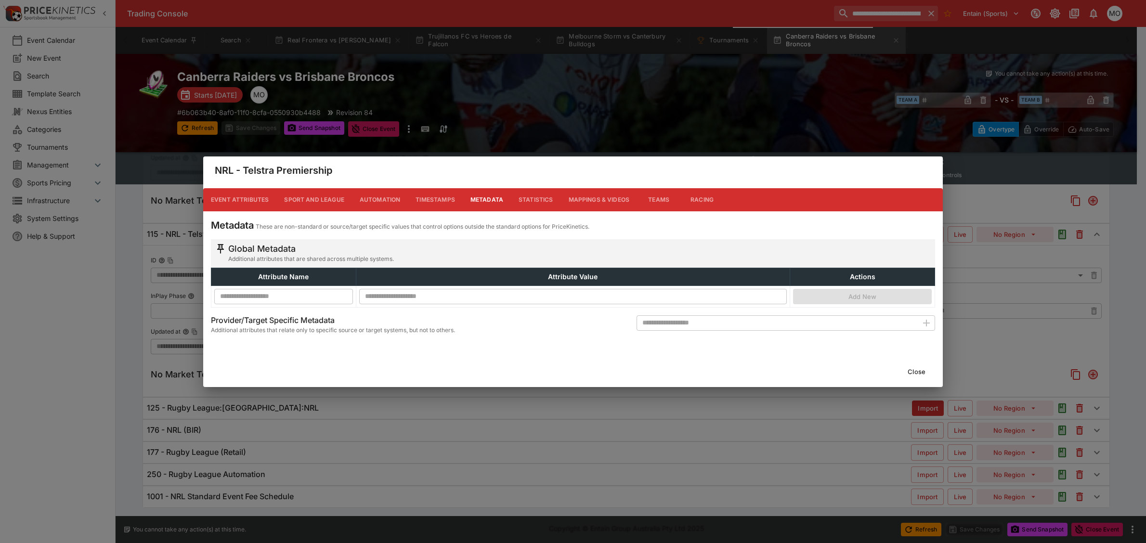
click at [916, 372] on button "Close" at bounding box center [916, 371] width 29 height 15
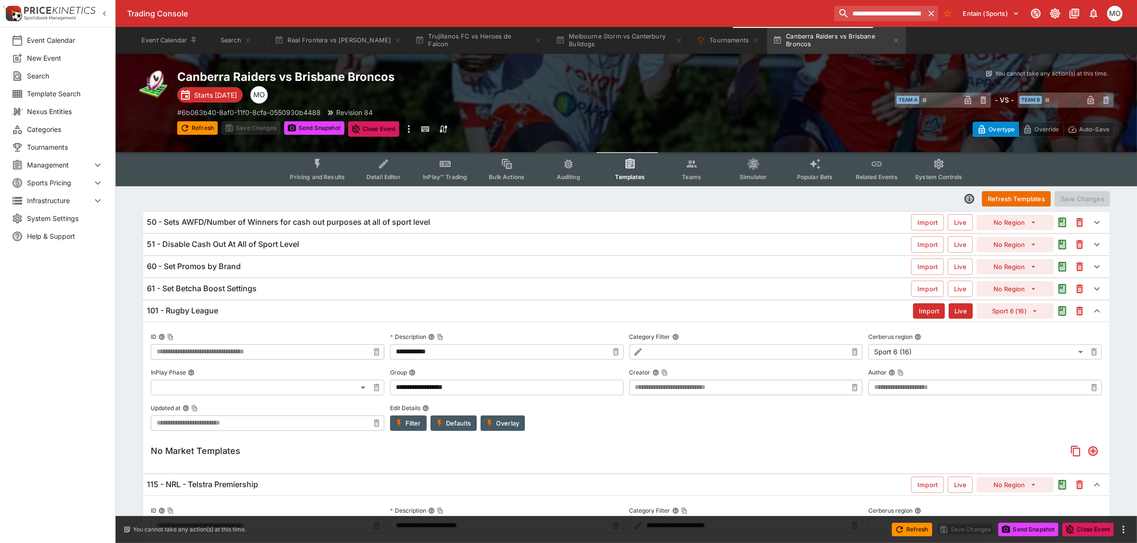
click at [68, 423] on div "Event Calendar New Event Search Template Search Nexus Entities Categories Tourn…" at bounding box center [58, 271] width 116 height 543
click at [581, 41] on button "Melbourne Storm vs Canterbury Bulldogs" at bounding box center [619, 40] width 139 height 27
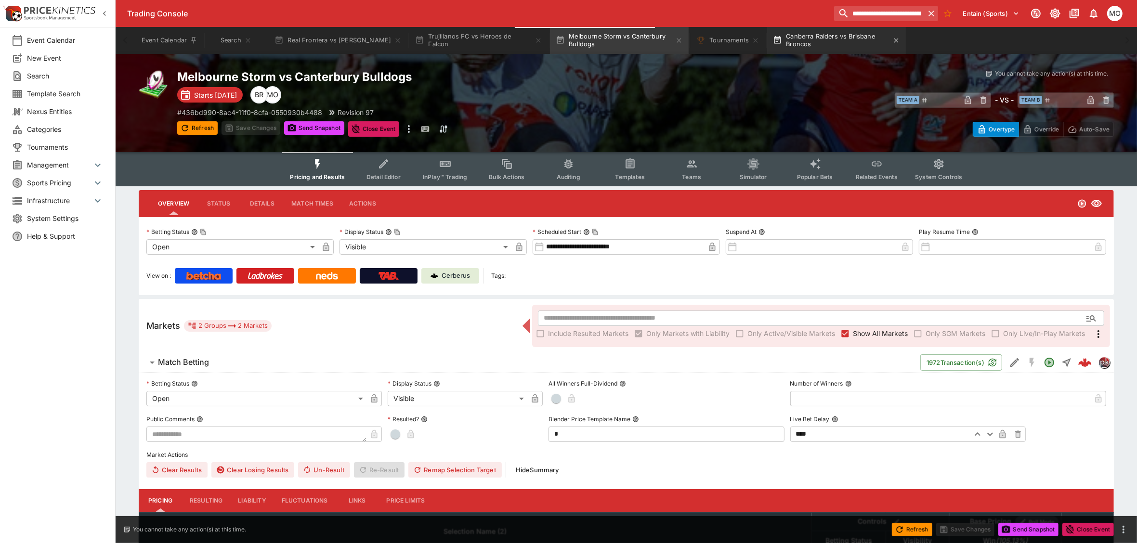
click at [797, 44] on button "Canberra Raiders vs Brisbane Broncos" at bounding box center [836, 40] width 139 height 27
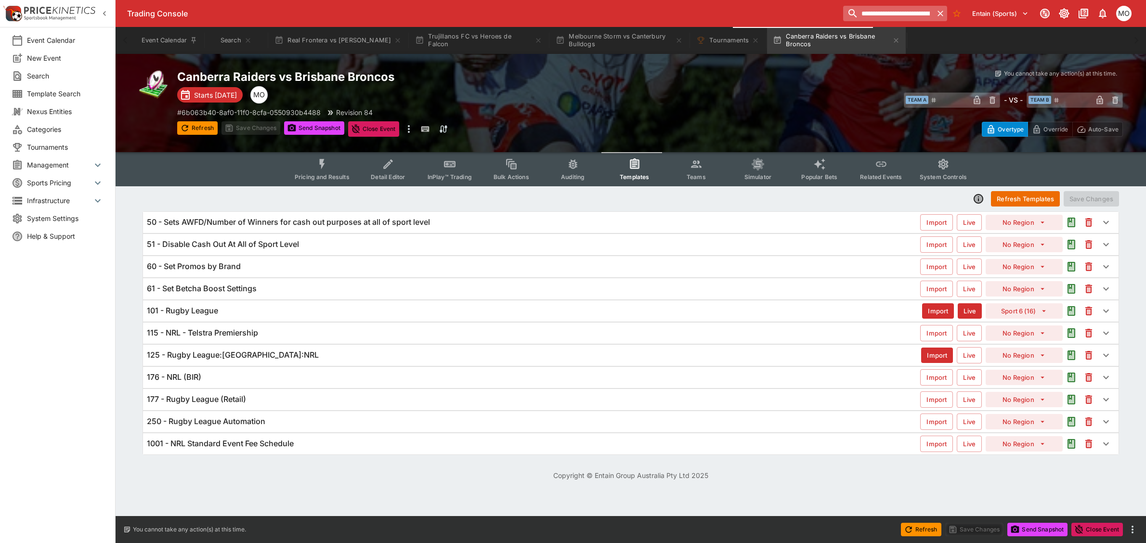
click at [878, 11] on input "**********" at bounding box center [888, 13] width 90 height 15
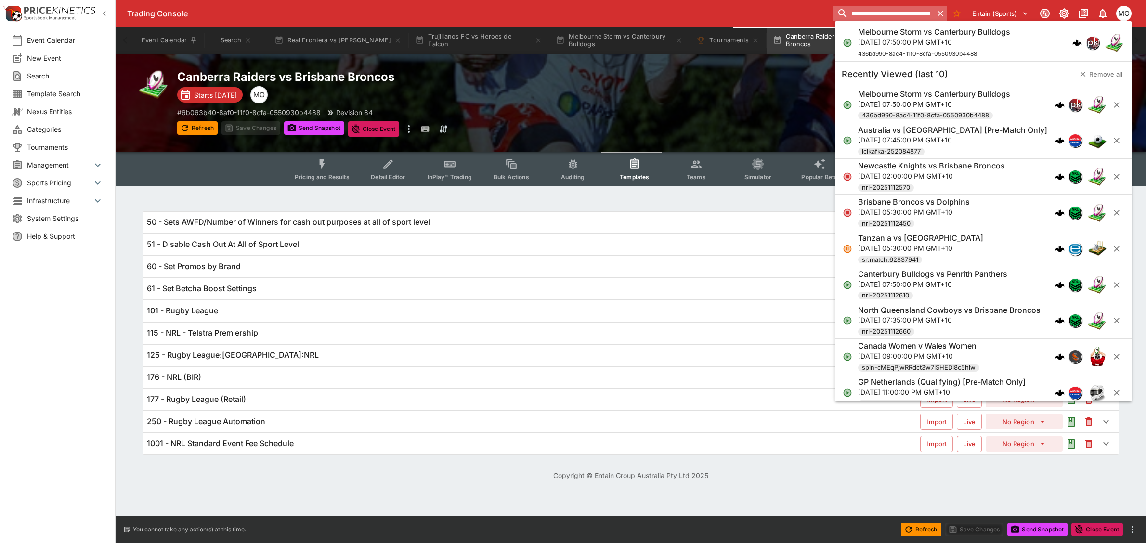
click at [878, 11] on input "**********" at bounding box center [883, 13] width 100 height 15
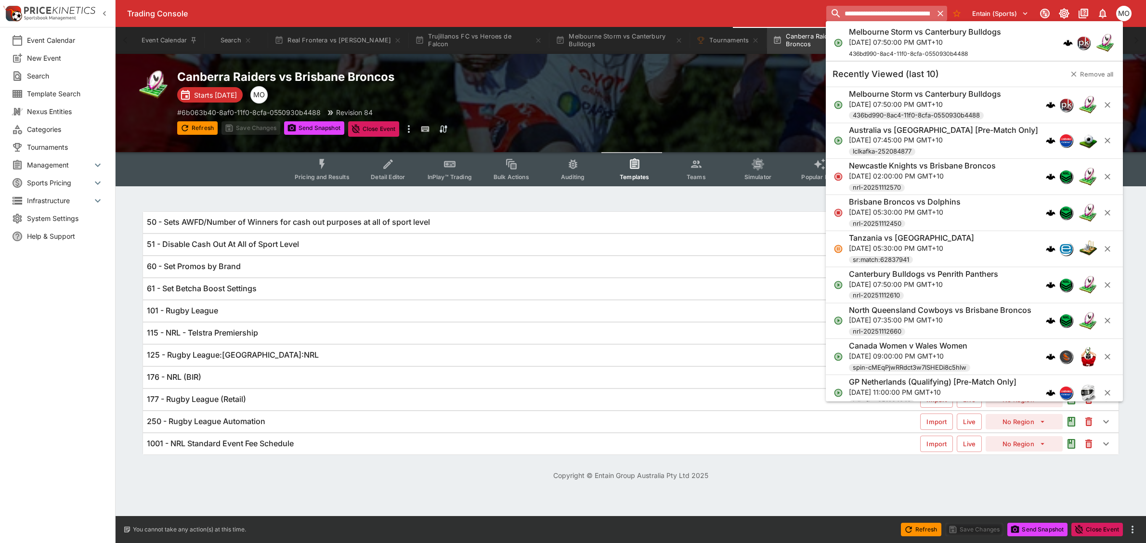
click at [878, 11] on input "**********" at bounding box center [879, 13] width 107 height 15
click at [931, 181] on p "[DATE] 02:00:00 PM GMT+10" at bounding box center [922, 176] width 147 height 10
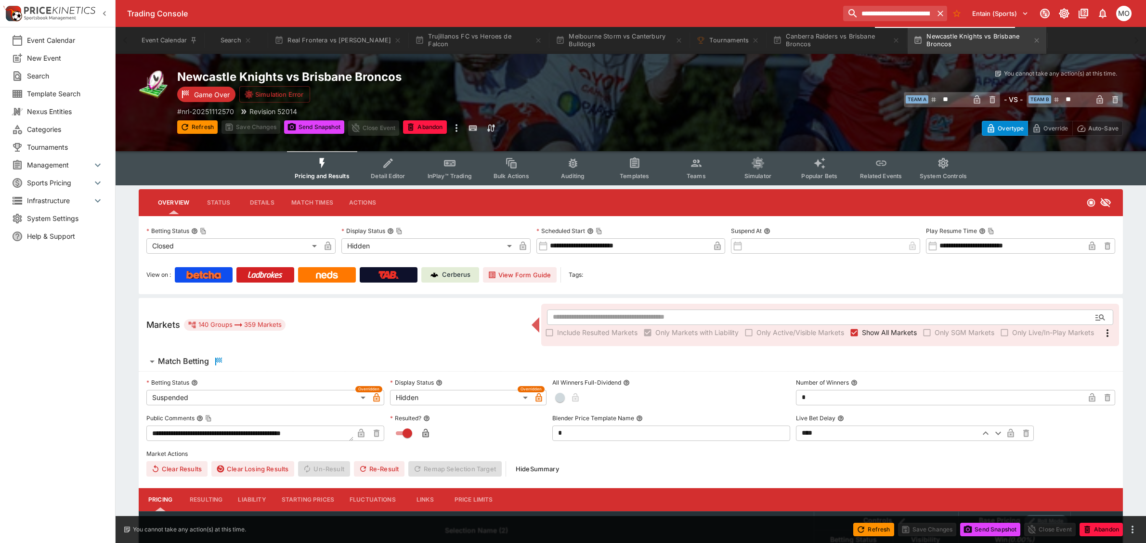
type input "**********"
type input "******"
type input "**********"
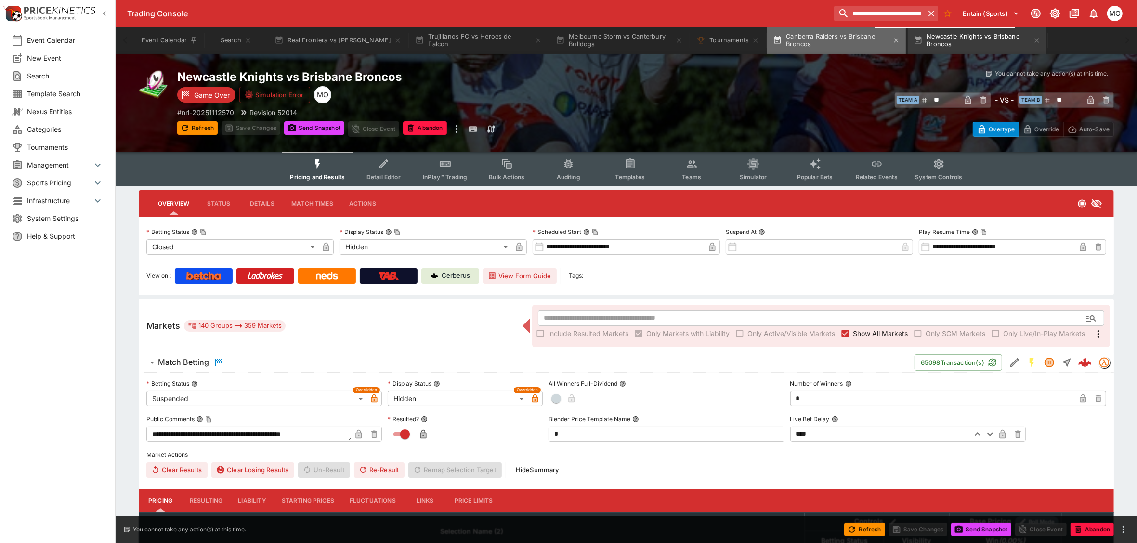
click at [771, 37] on button "Canberra Raiders vs Brisbane Broncos" at bounding box center [836, 40] width 139 height 27
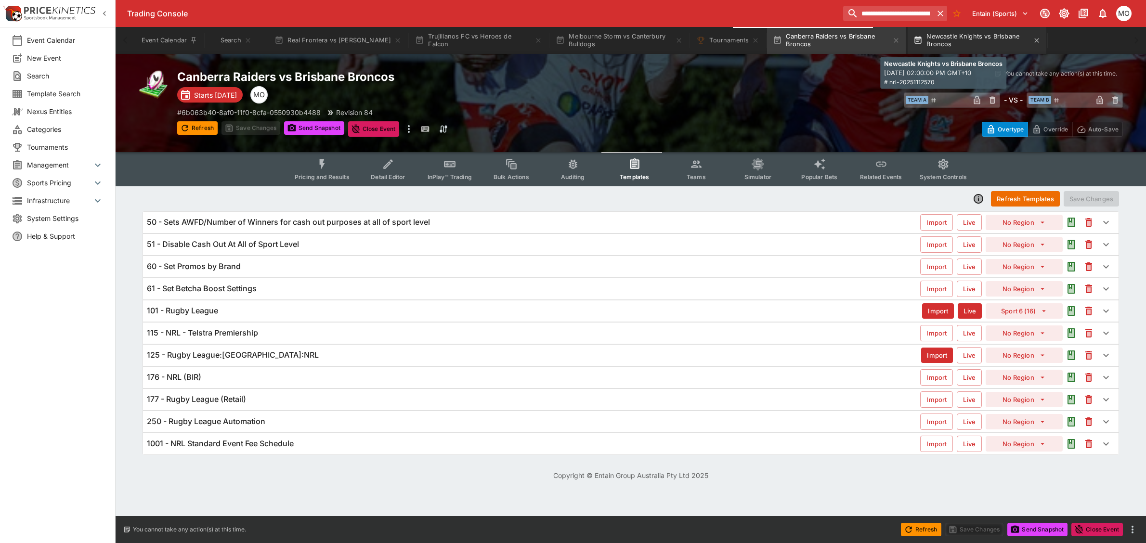
click at [928, 42] on button "Newcastle Knights vs Brisbane Broncos" at bounding box center [976, 40] width 139 height 27
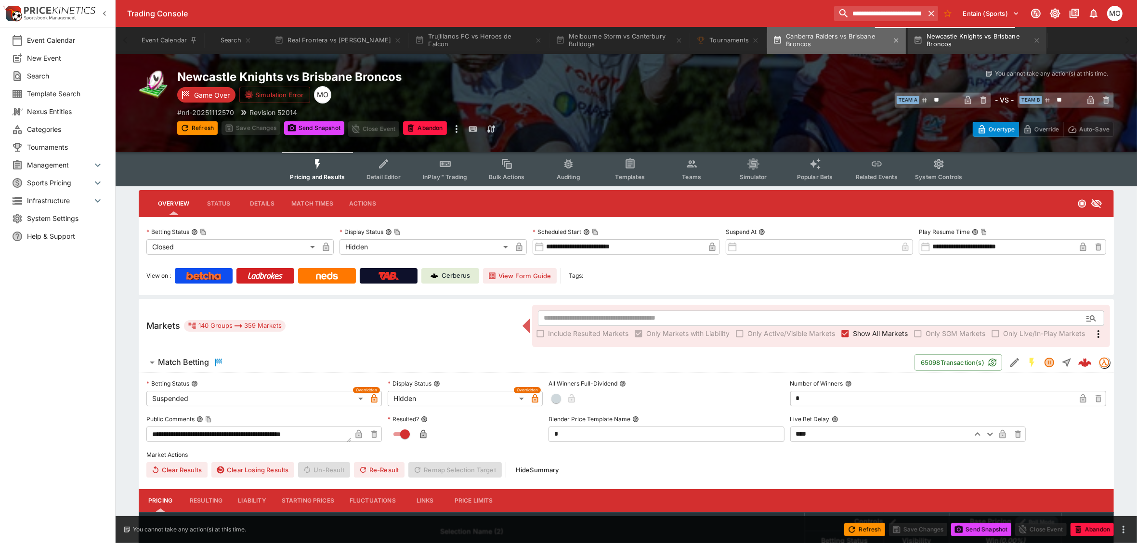
click at [790, 45] on button "Canberra Raiders vs Brisbane Broncos" at bounding box center [836, 40] width 139 height 27
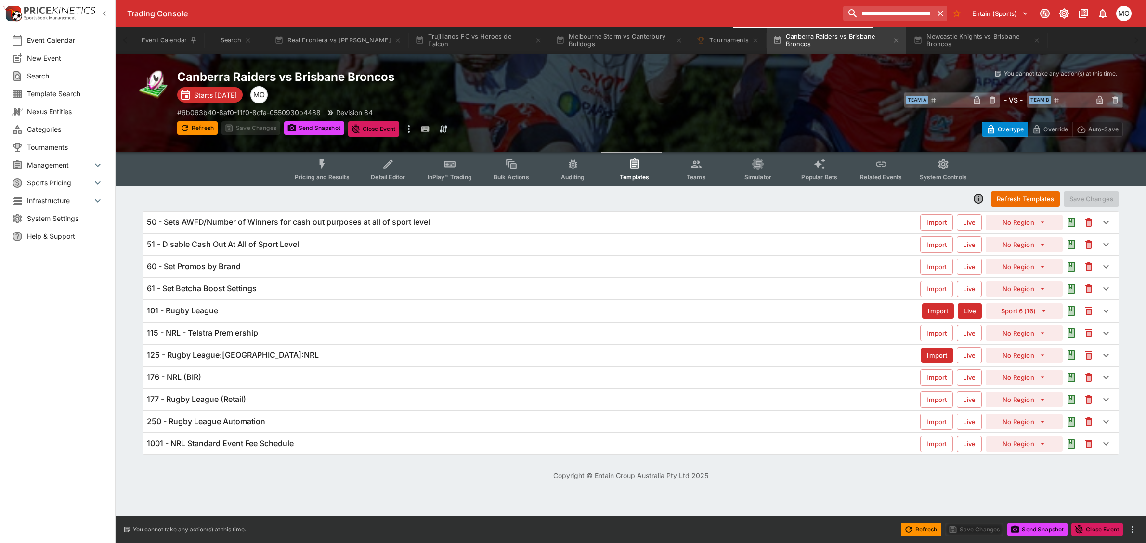
click at [319, 171] on button "Pricing and Results" at bounding box center [322, 169] width 70 height 34
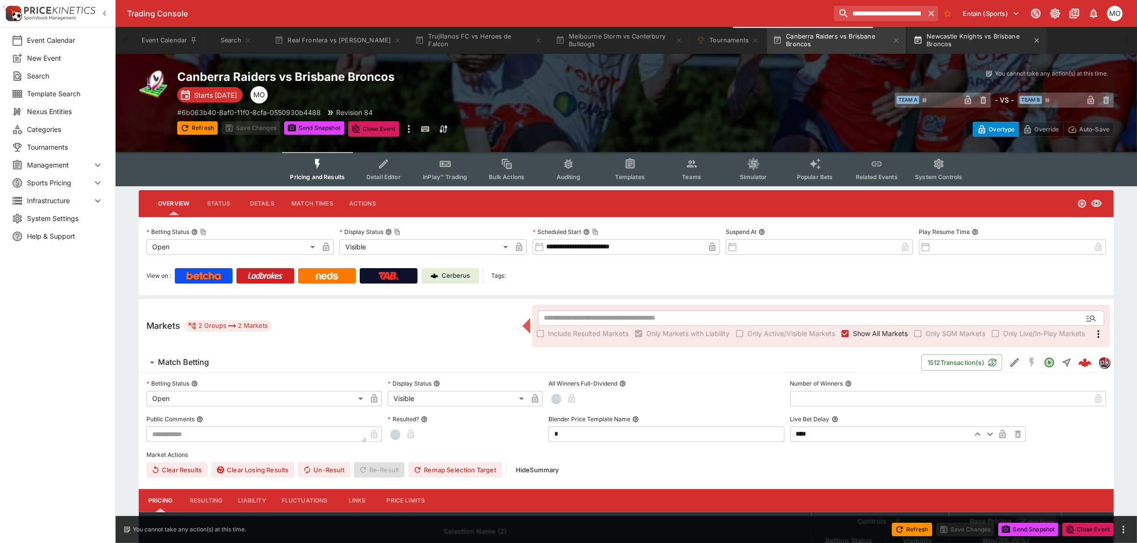
click at [931, 43] on button "Newcastle Knights vs Brisbane Broncos" at bounding box center [976, 40] width 139 height 27
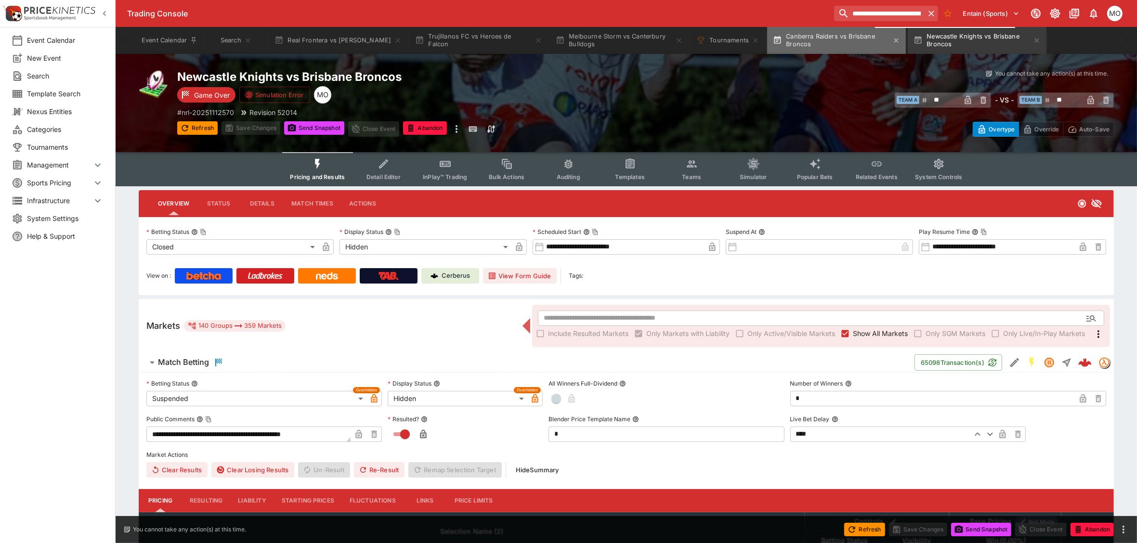
click at [771, 34] on button "Canberra Raiders vs Brisbane Broncos" at bounding box center [836, 40] width 139 height 27
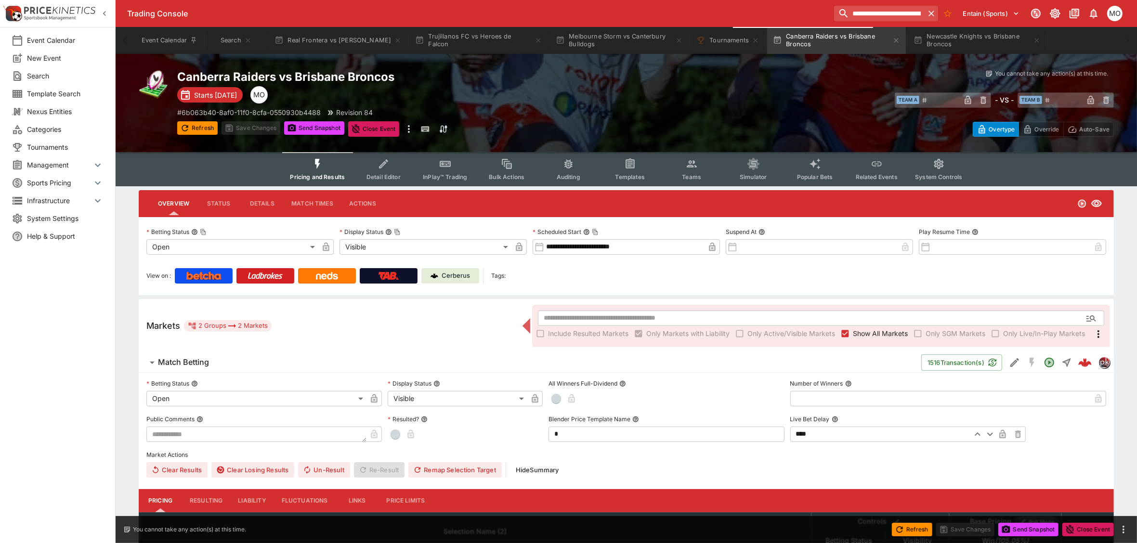
click at [765, 472] on div "Clear Results Clear Losing Results Un-Result Re-Result Remap Selection Target H…" at bounding box center [625, 469] width 959 height 15
click at [892, 42] on icon "button" at bounding box center [896, 41] width 8 height 8
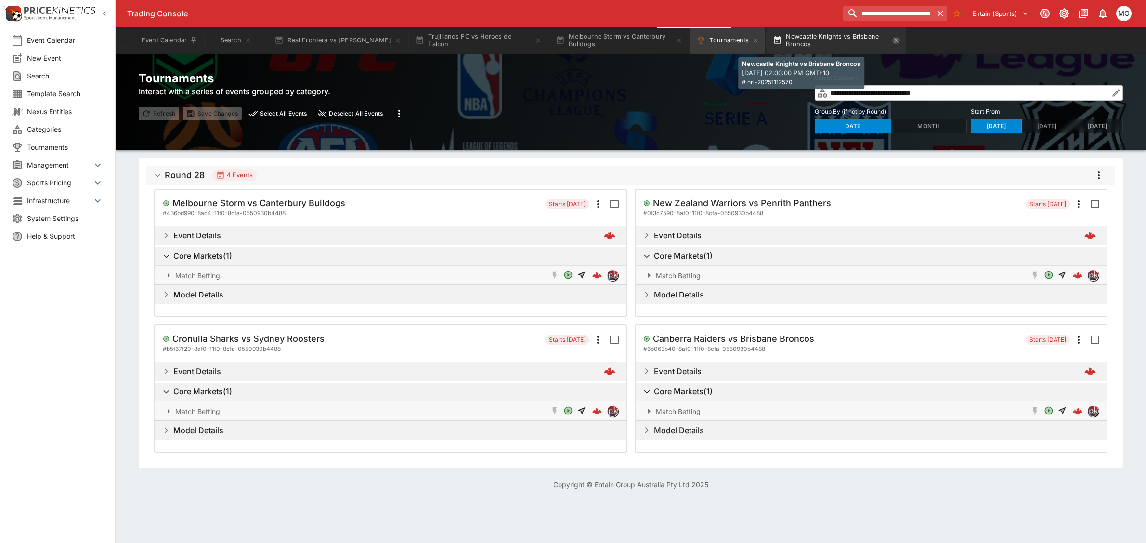
click at [894, 42] on icon "button" at bounding box center [896, 40] width 4 height 4
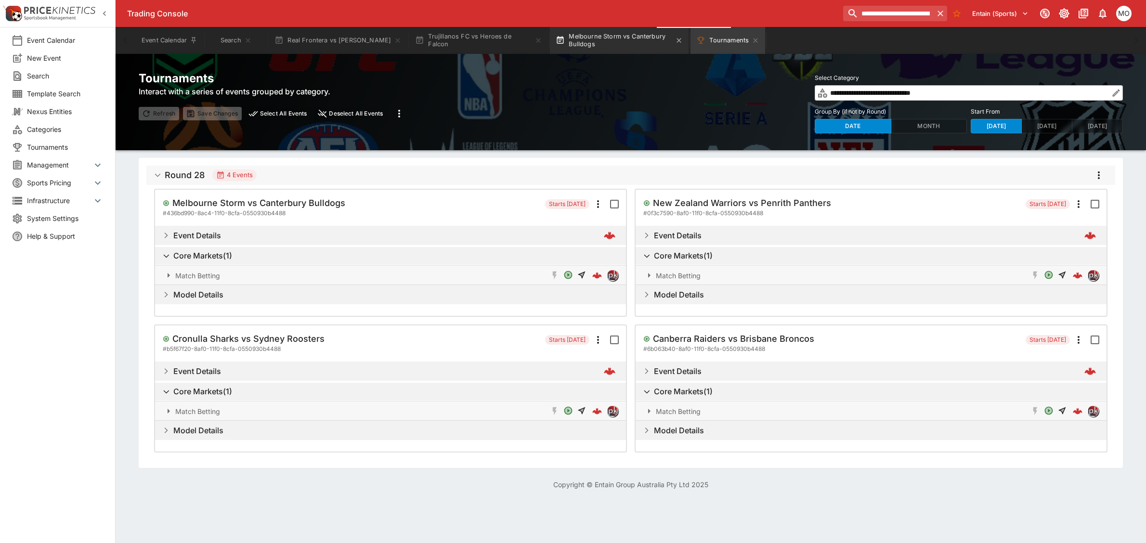
drag, startPoint x: 585, startPoint y: 44, endPoint x: 594, endPoint y: 42, distance: 8.9
click at [585, 44] on button "Melbourne Storm vs Canterbury Bulldogs" at bounding box center [619, 40] width 139 height 27
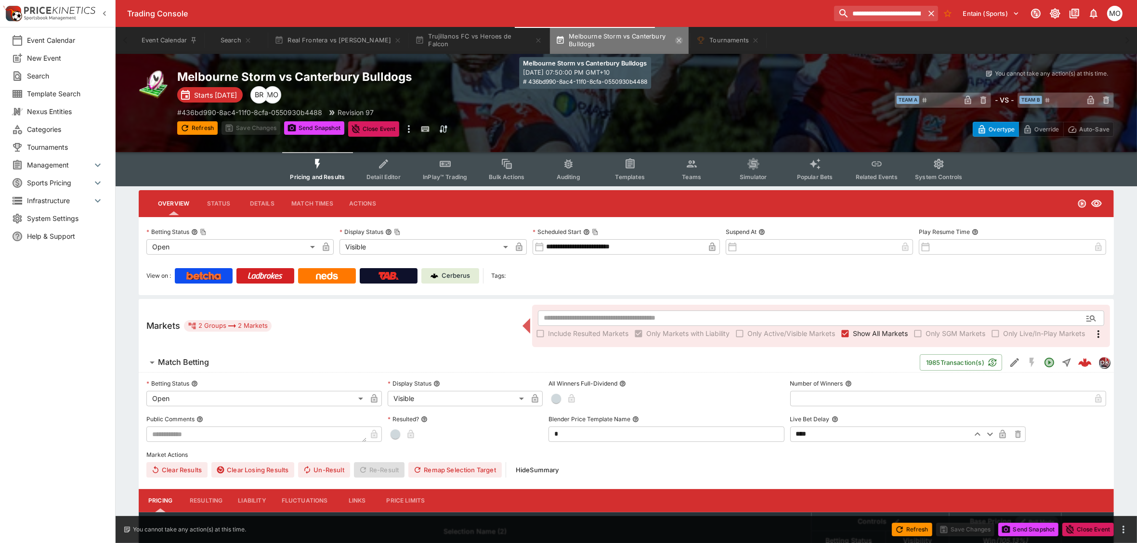
click at [677, 41] on icon "button" at bounding box center [679, 40] width 4 height 4
